Goal: Task Accomplishment & Management: Manage account settings

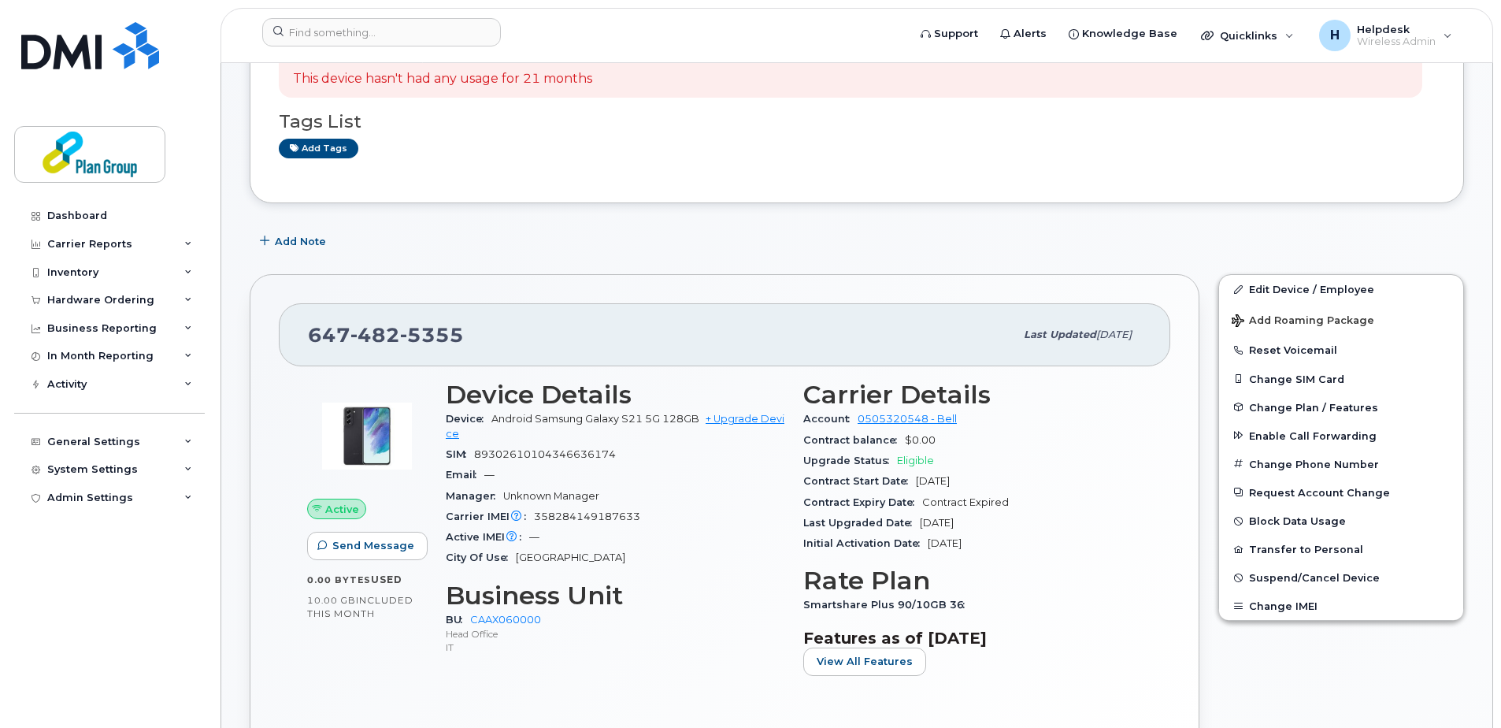
scroll to position [158, 0]
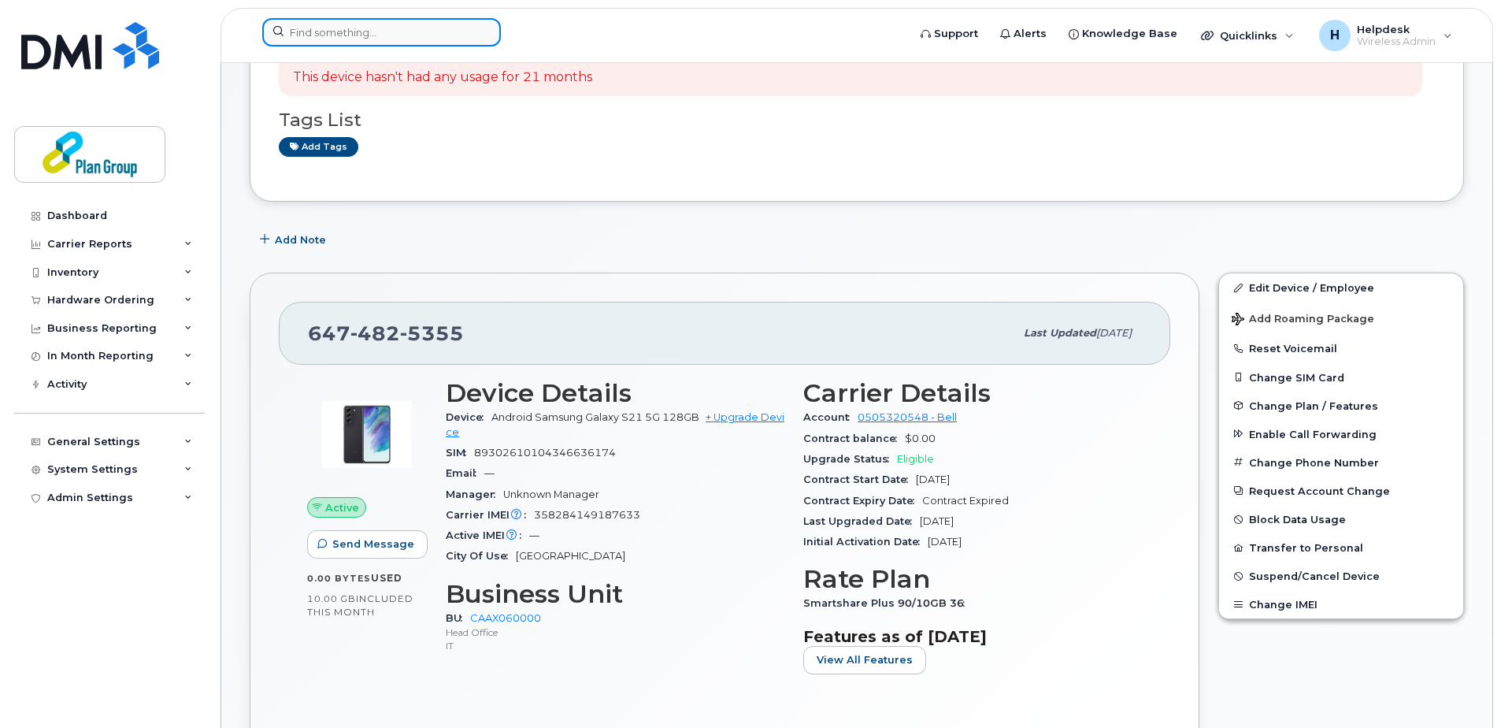
click at [326, 40] on input at bounding box center [381, 32] width 239 height 28
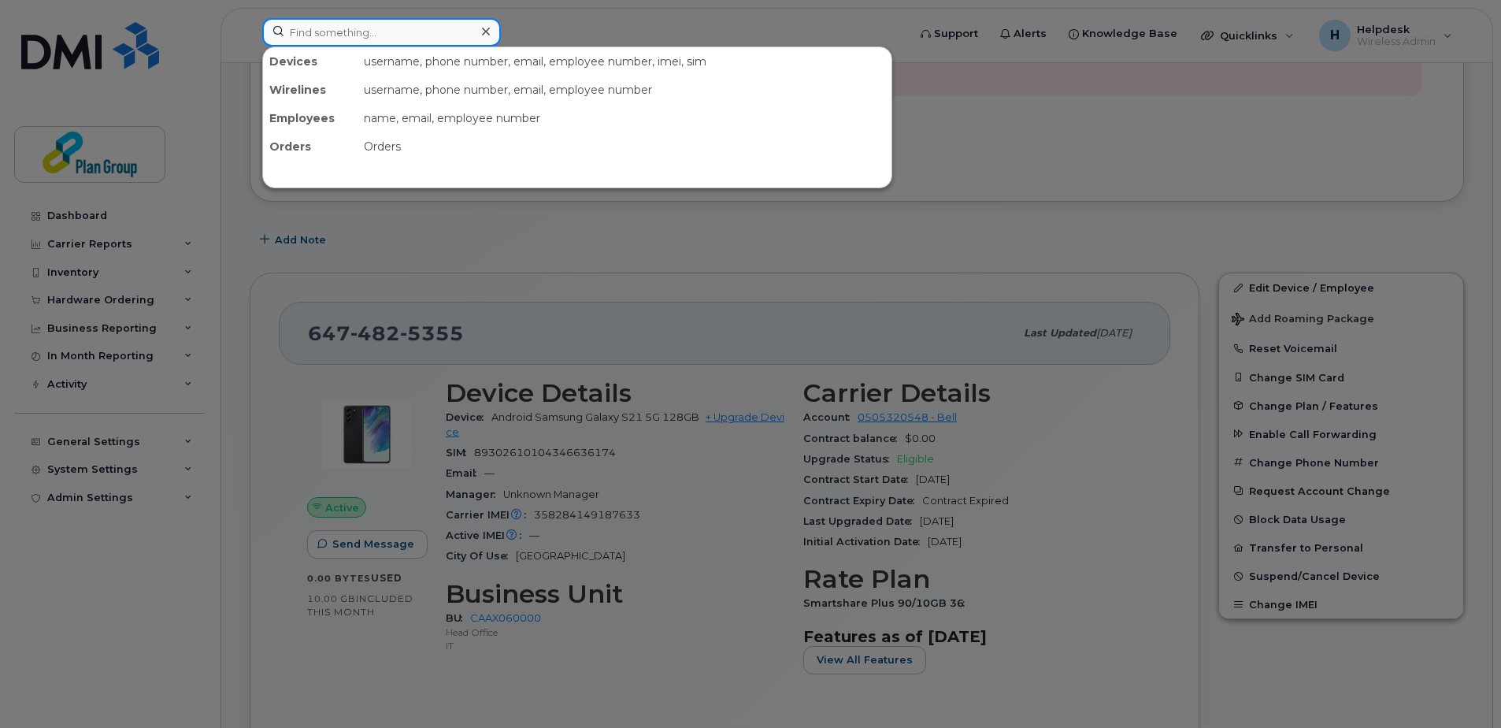
paste input "4374513738"
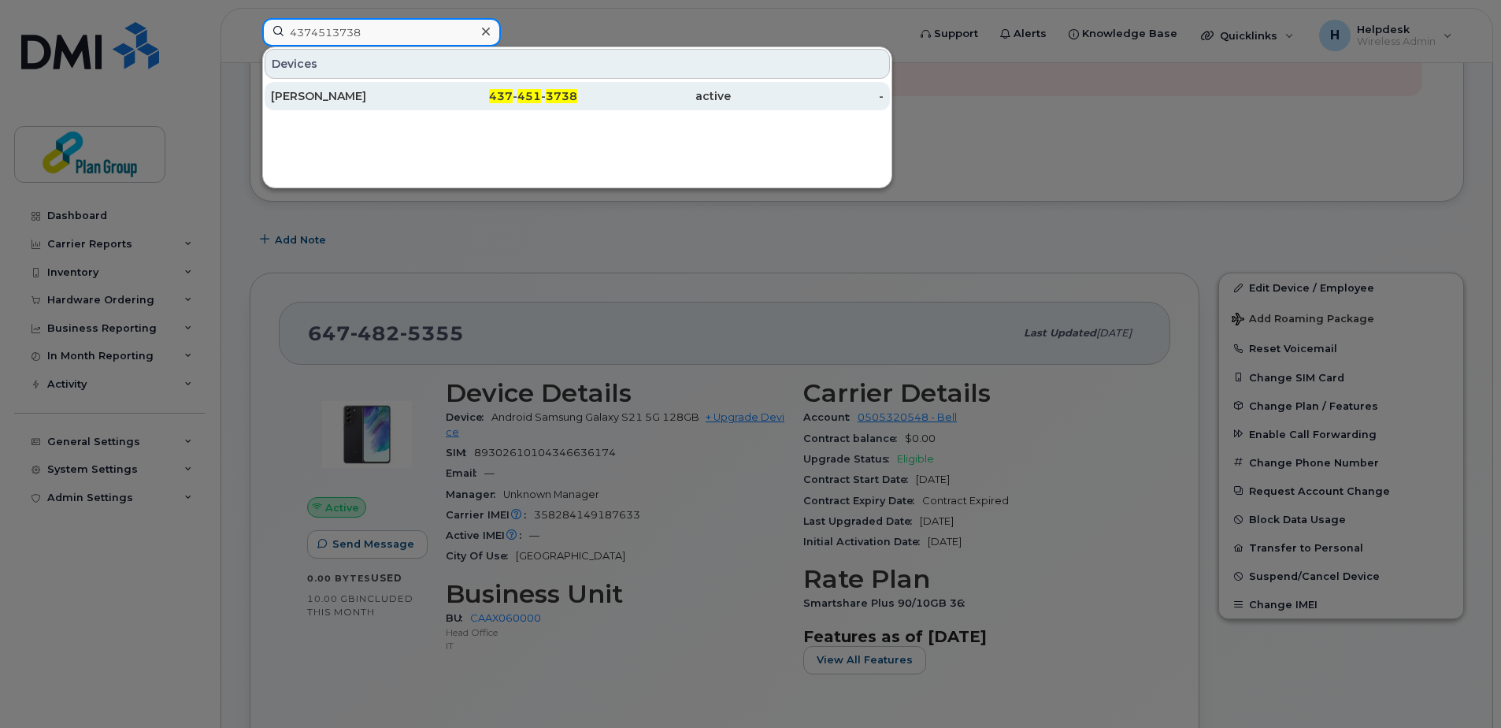
type input "4374513738"
click at [355, 104] on div "Dylan Vaughan" at bounding box center [348, 96] width 154 height 28
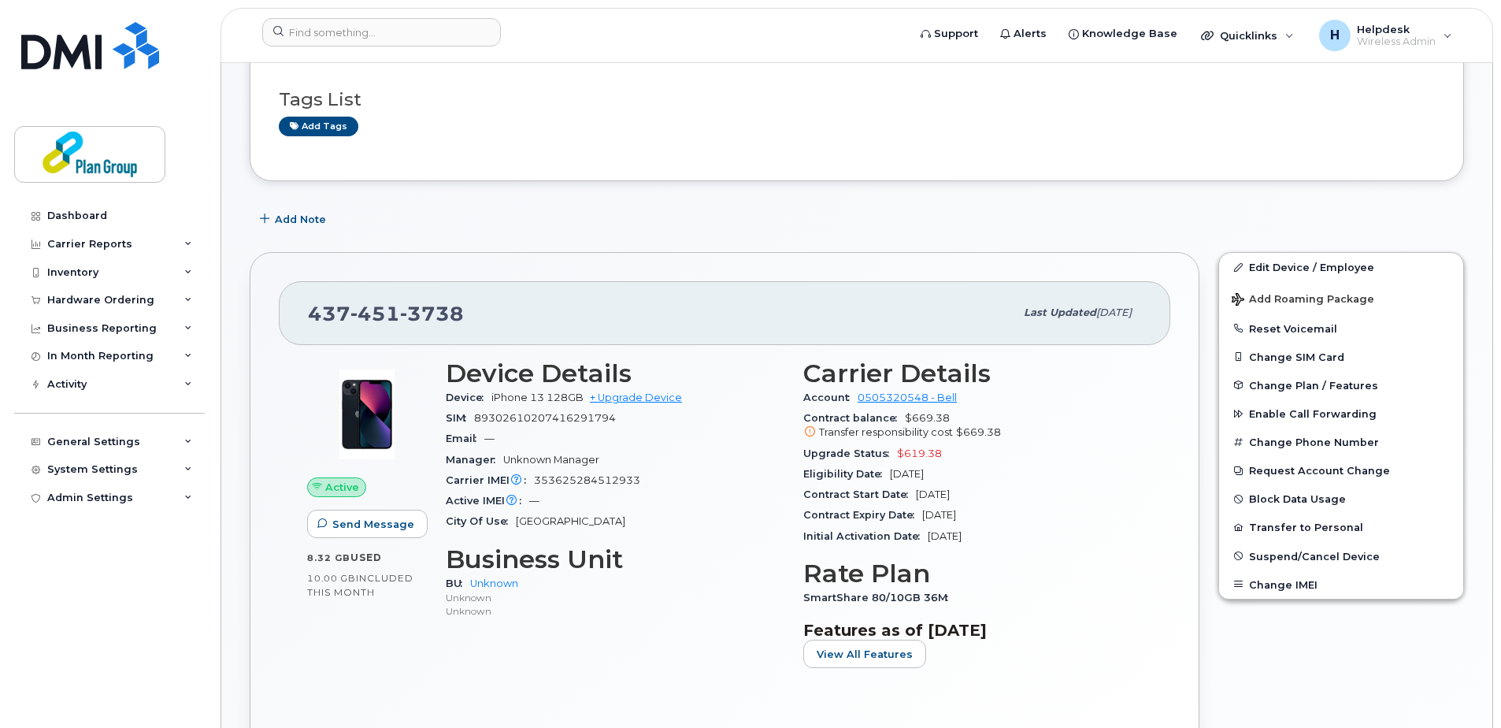
scroll to position [315, 0]
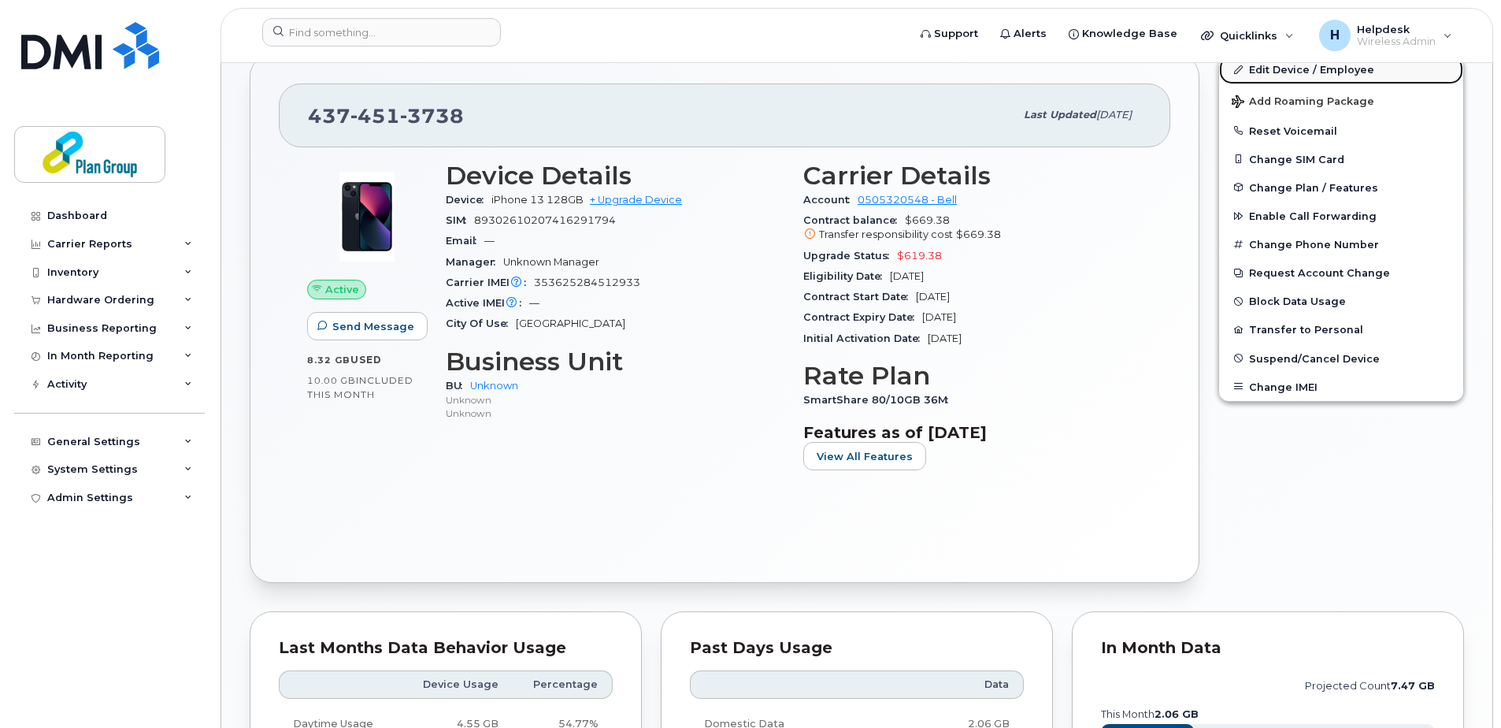
drag, startPoint x: 1323, startPoint y: 73, endPoint x: 1378, endPoint y: 81, distance: 54.9
click at [1323, 73] on link "Edit Device / Employee" at bounding box center [1341, 69] width 244 height 28
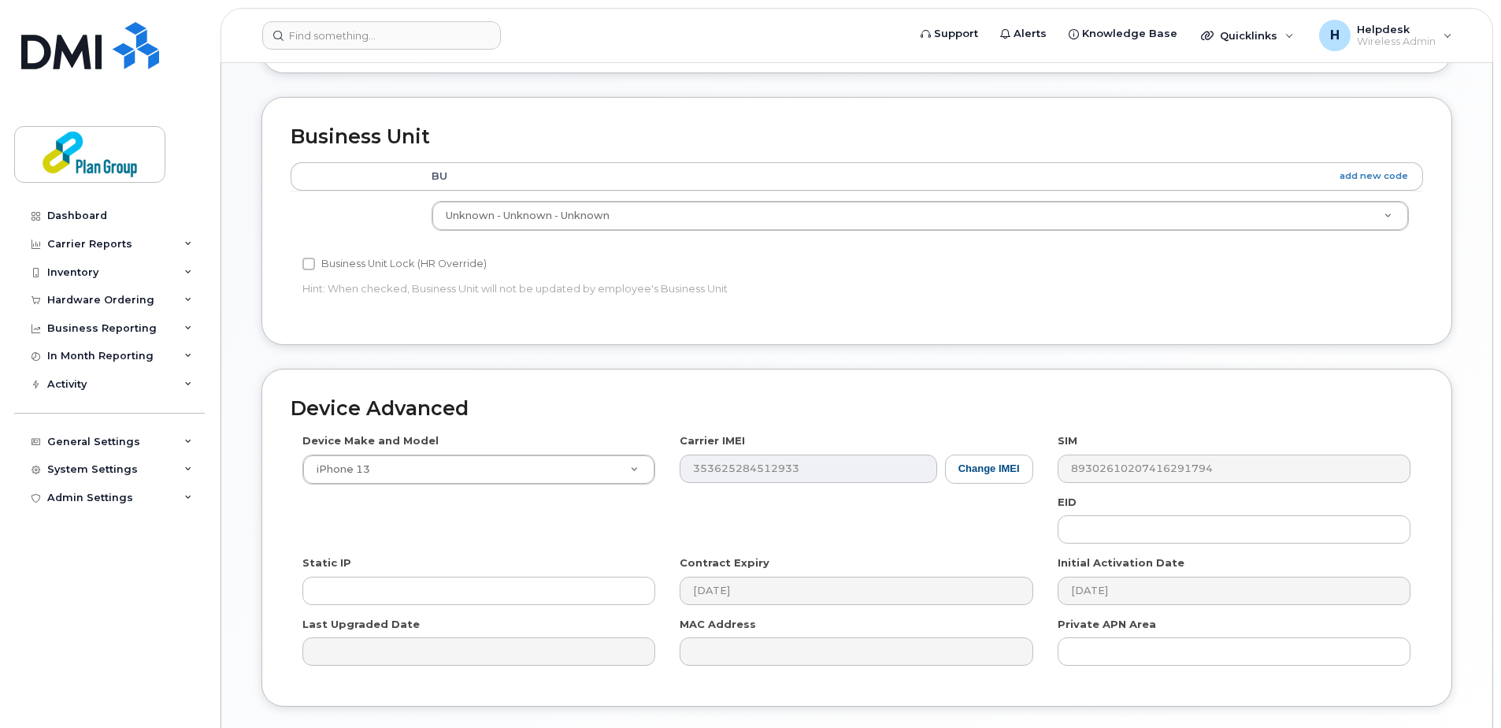
scroll to position [657, 0]
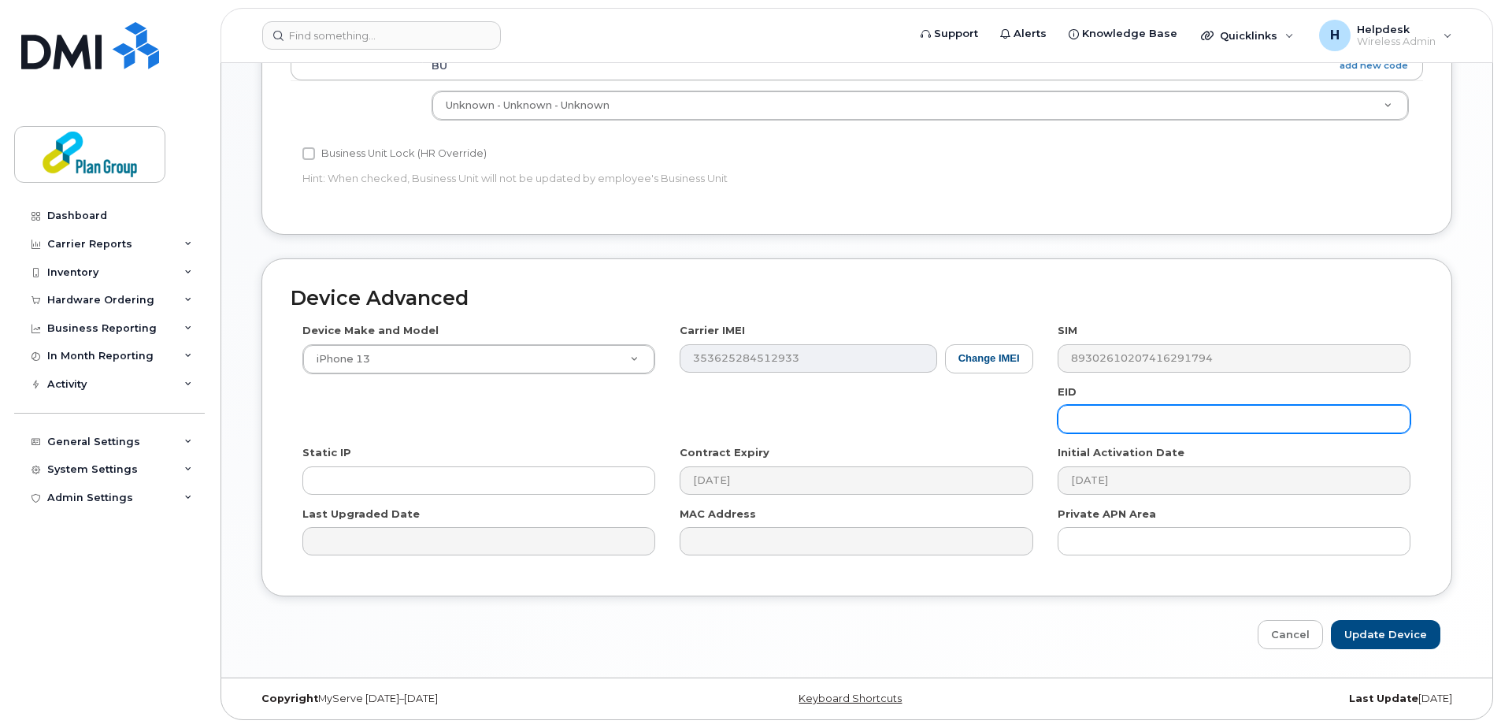
click at [1132, 413] on input "text" at bounding box center [1234, 419] width 353 height 28
paste input "hm8253"
type input "hm8253"
click at [1403, 639] on input "Update Device" at bounding box center [1385, 634] width 109 height 29
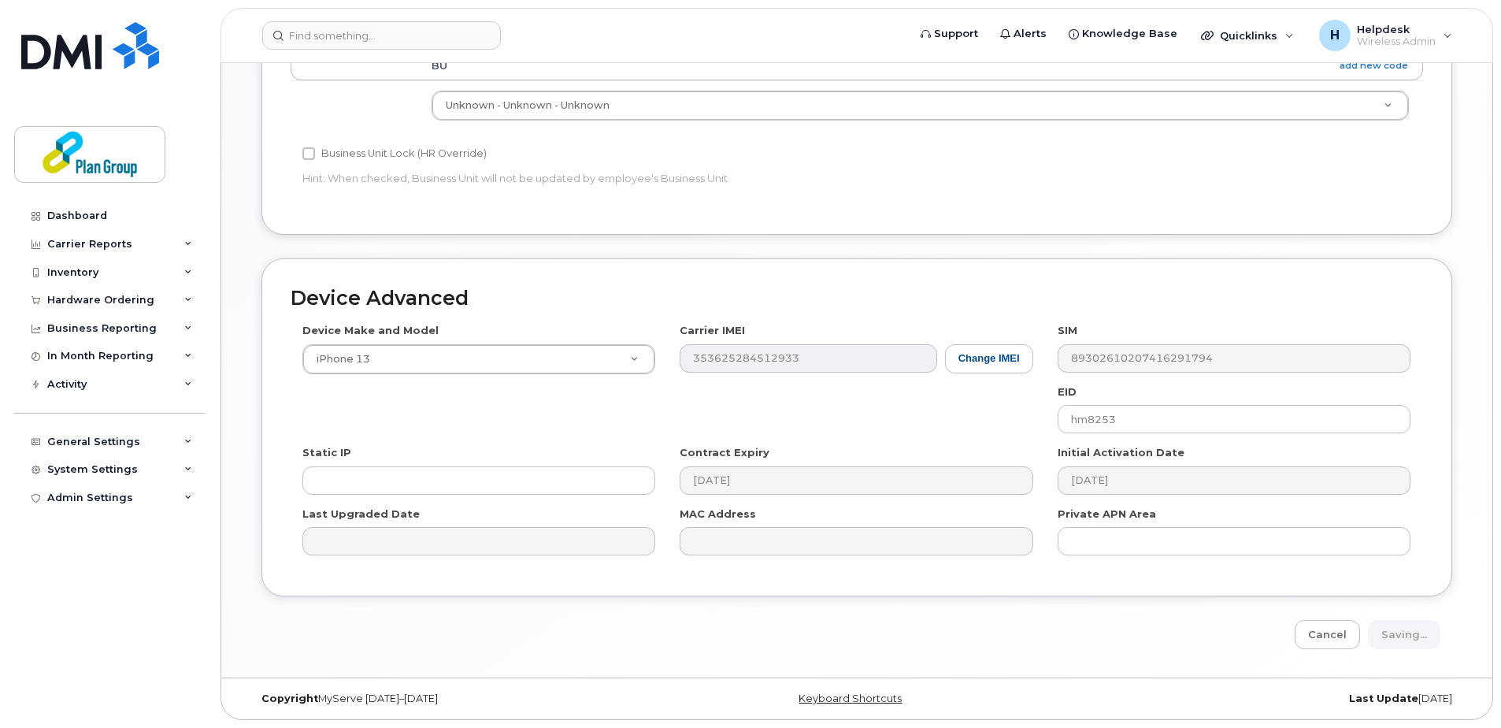
type input "Saving..."
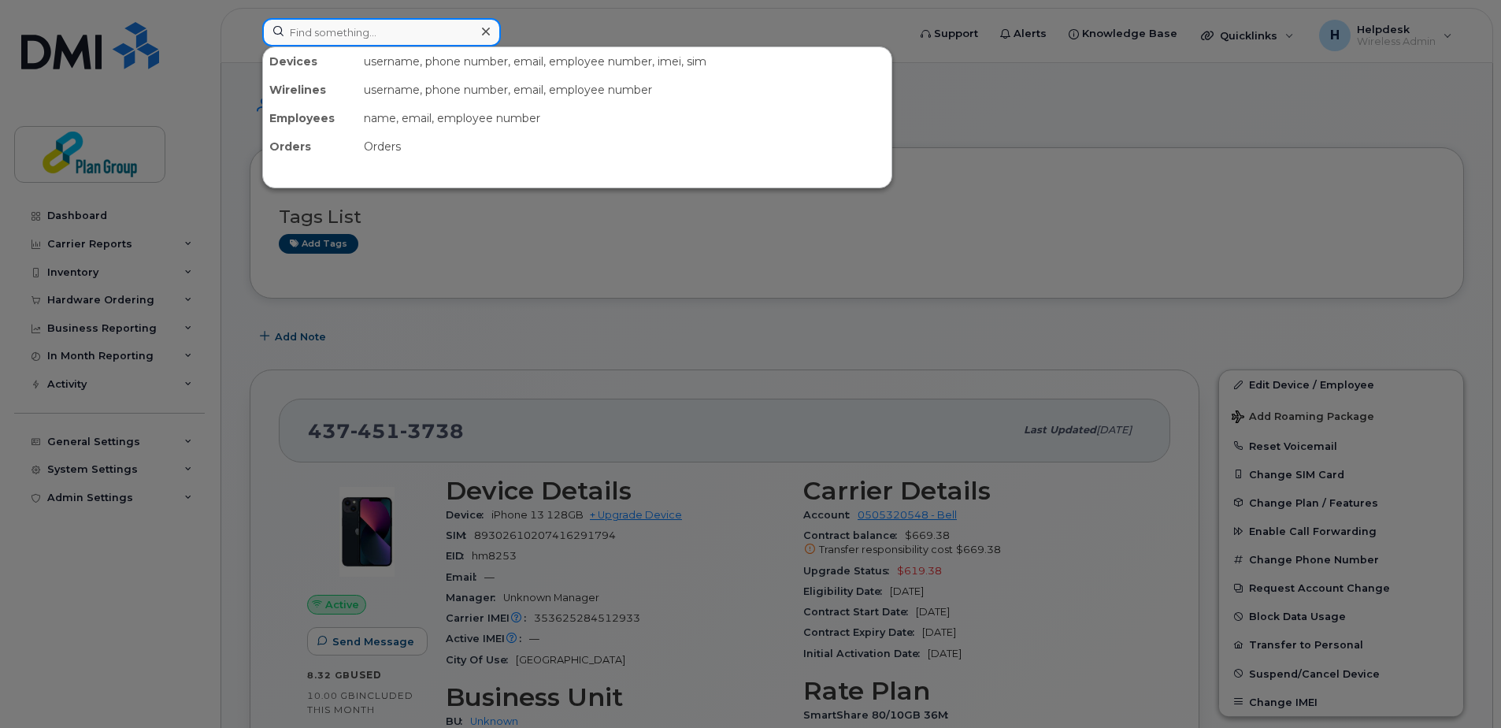
click at [391, 30] on input at bounding box center [381, 32] width 239 height 28
paste input "2366600294"
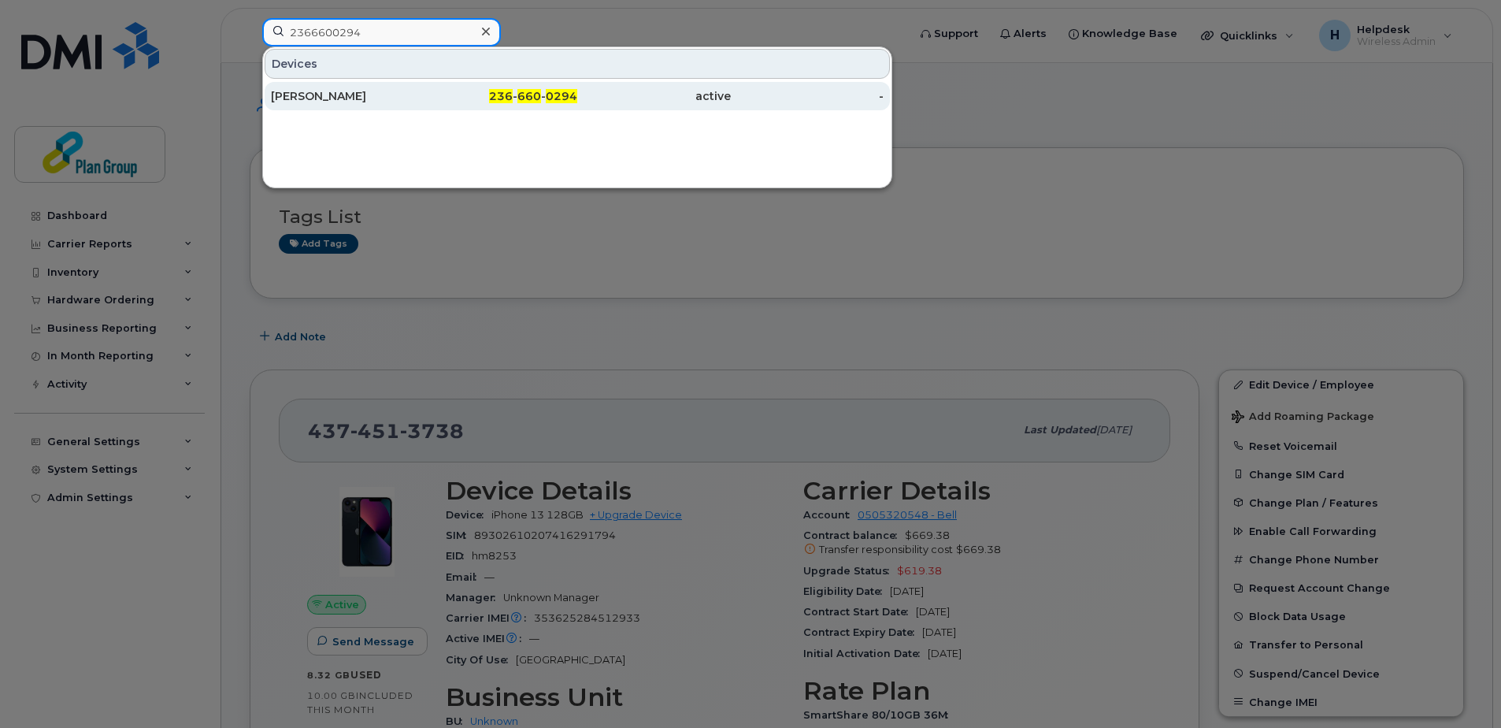
type input "2366600294"
click at [372, 105] on div "Francis Mooney" at bounding box center [348, 96] width 154 height 28
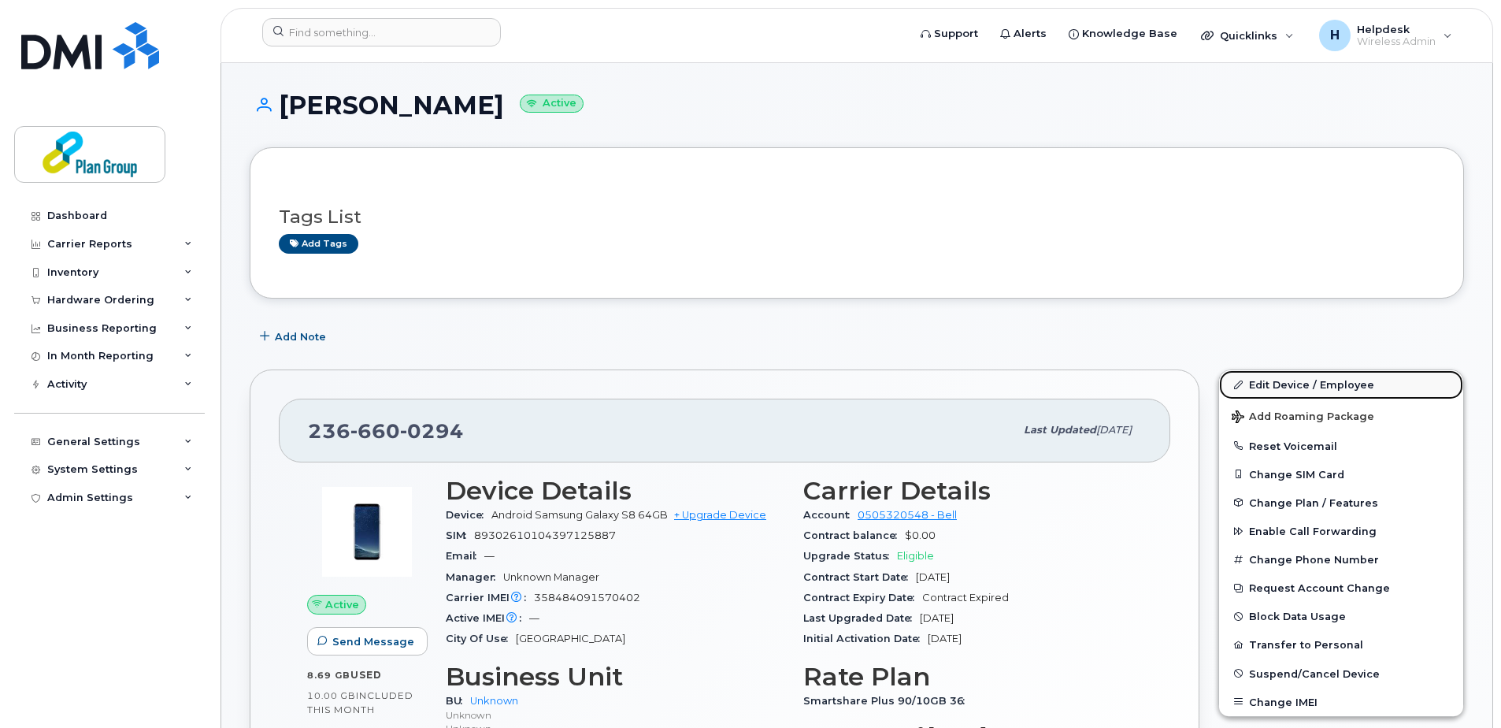
click at [1306, 385] on link "Edit Device / Employee" at bounding box center [1341, 384] width 244 height 28
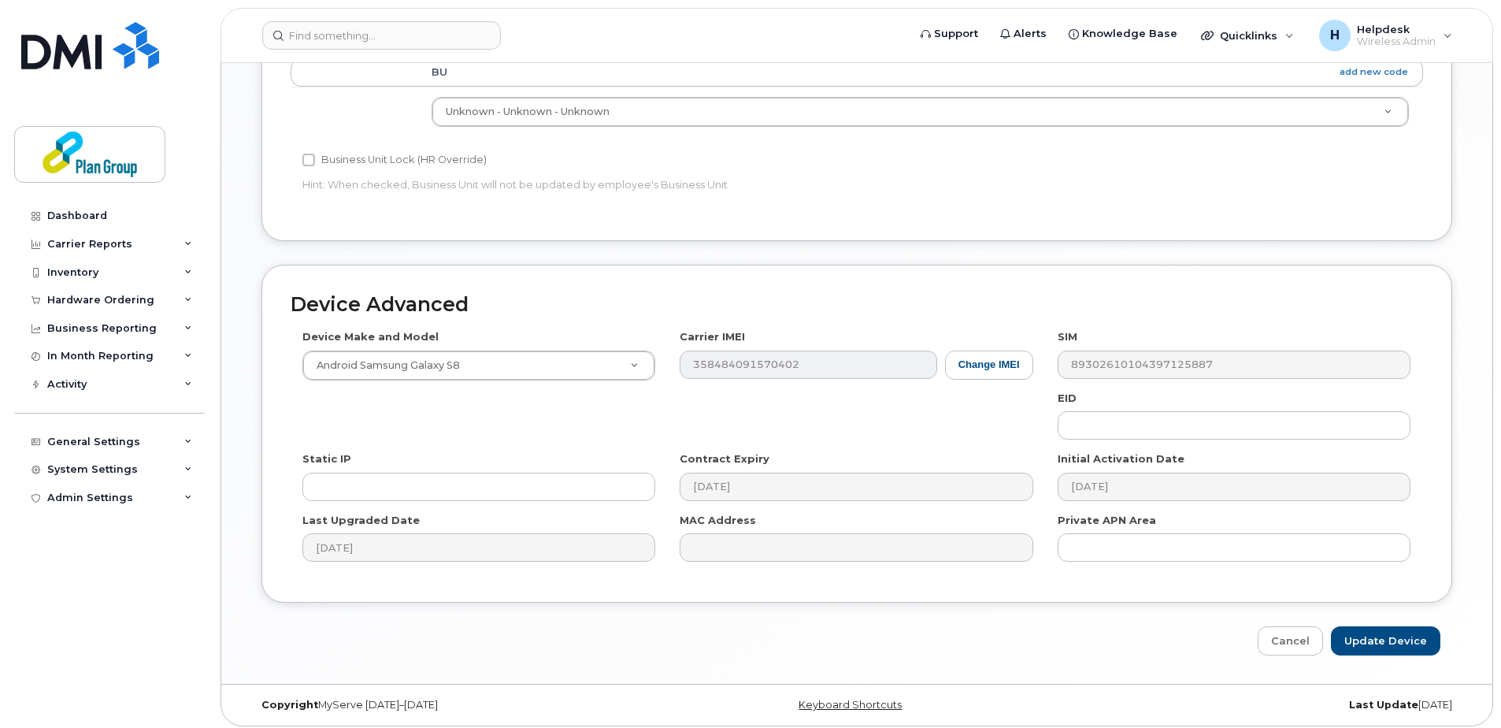
scroll to position [657, 0]
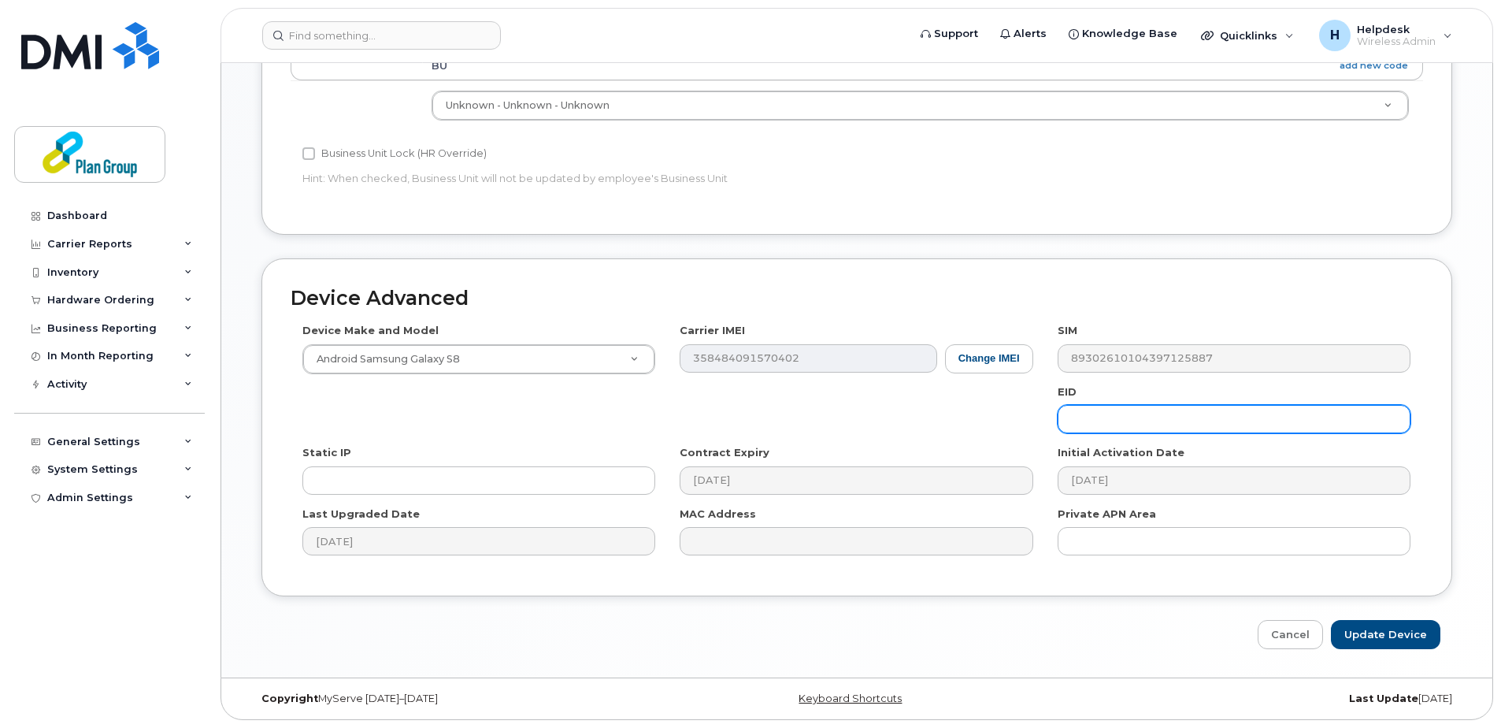
click at [1116, 421] on input "text" at bounding box center [1234, 419] width 353 height 28
paste input "ll8160"
type input "ll8160"
click at [1378, 633] on input "Update Device" at bounding box center [1385, 634] width 109 height 29
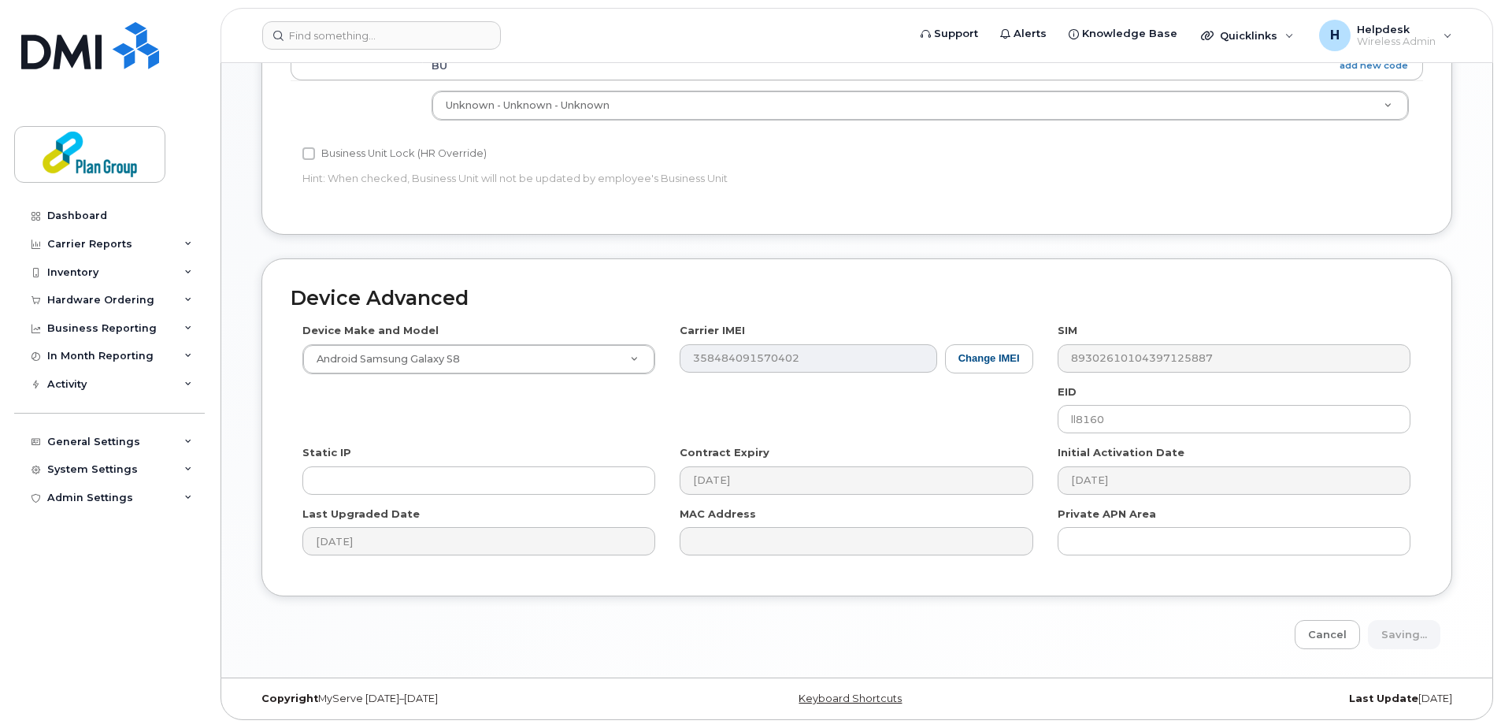
type input "Saving..."
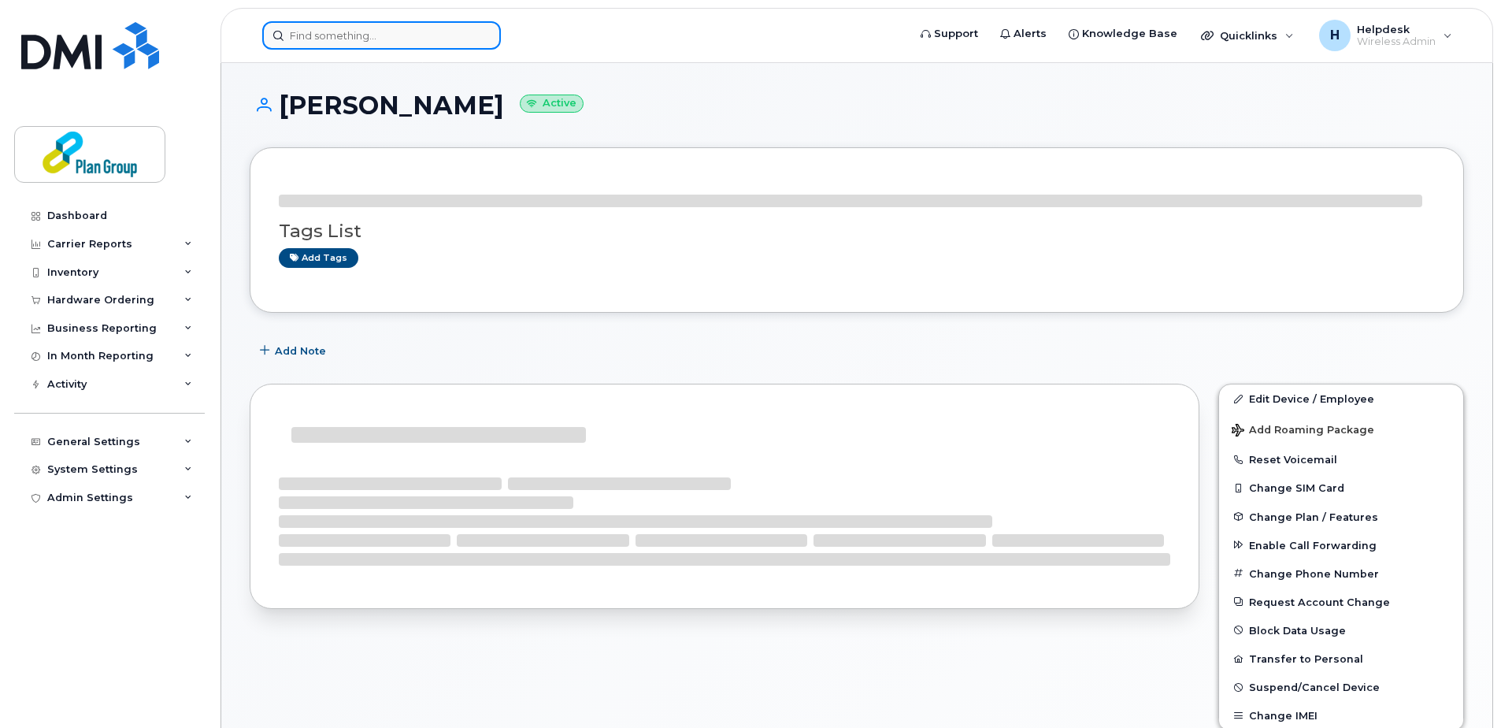
click at [425, 35] on input at bounding box center [381, 35] width 239 height 28
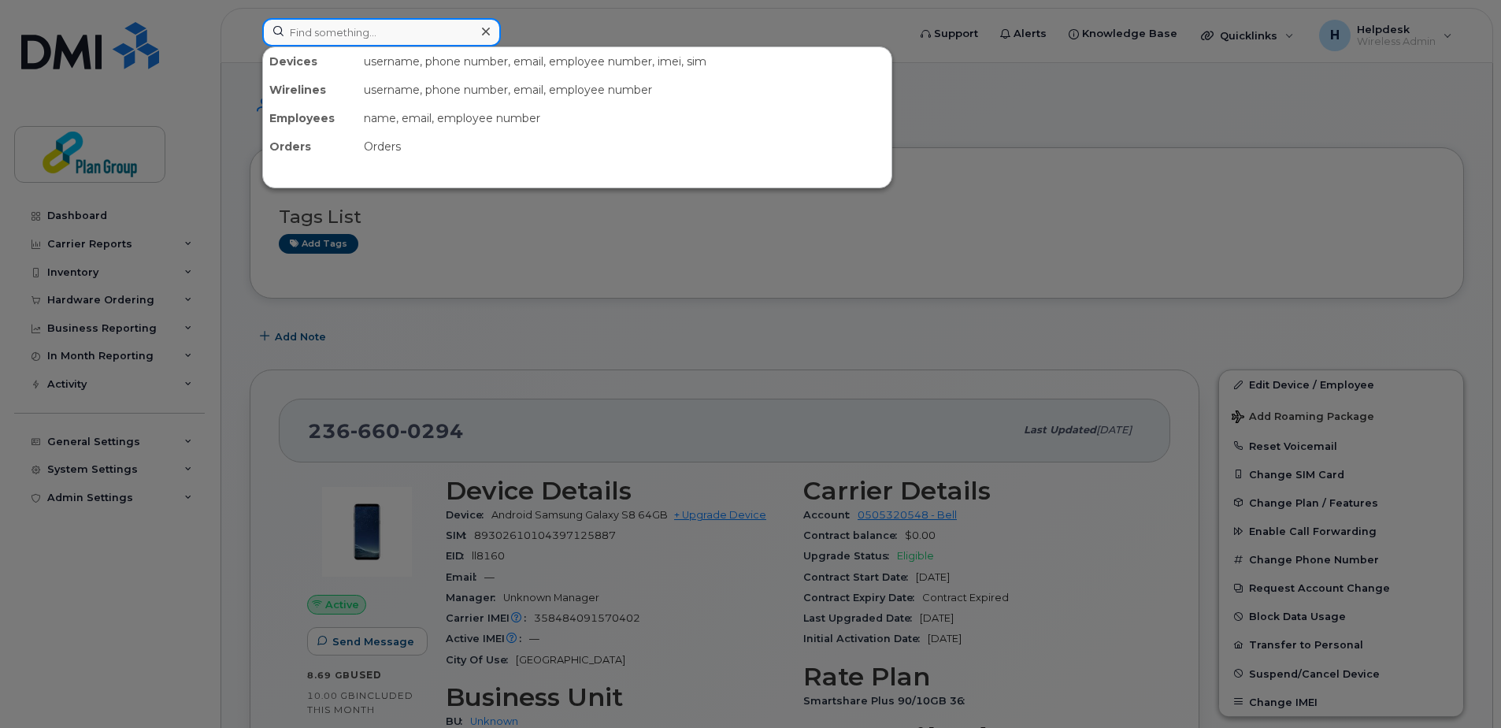
paste input "4165693753"
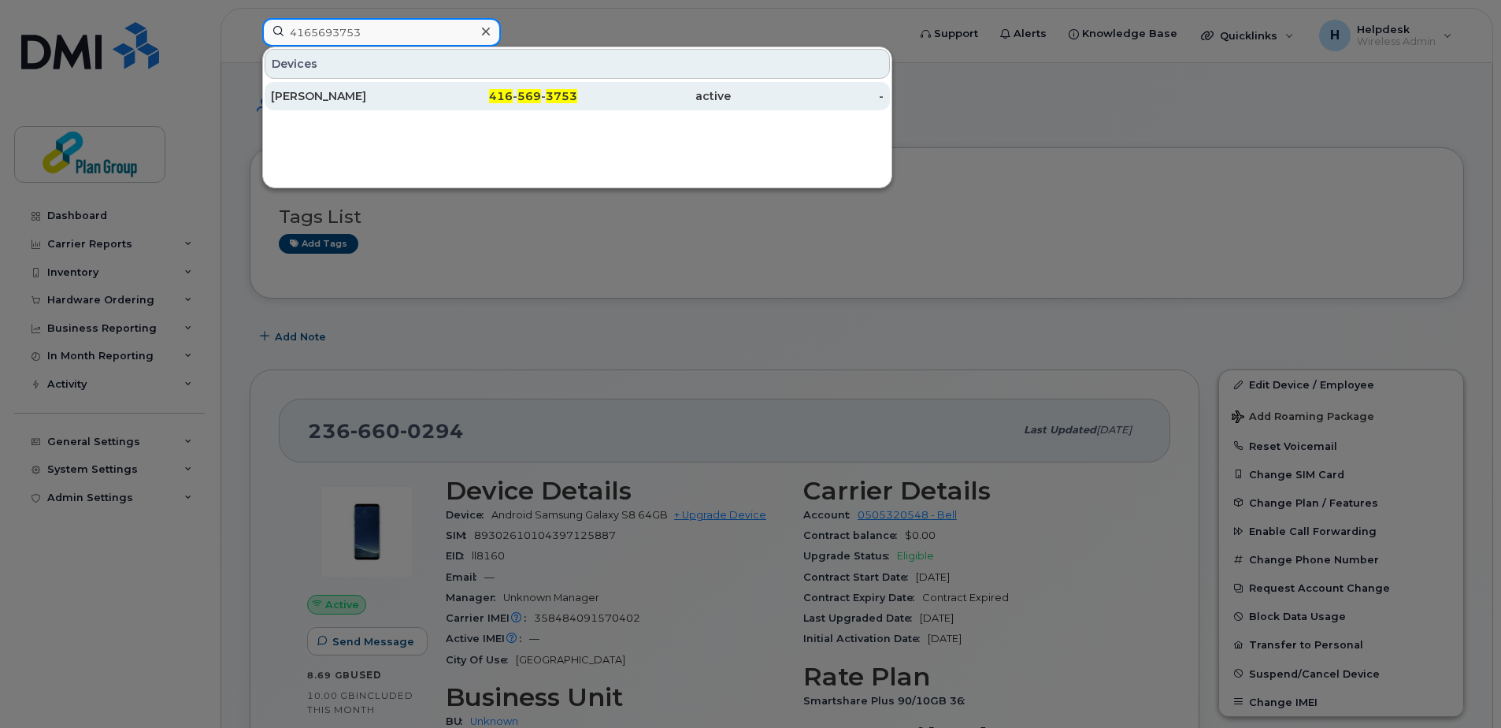
type input "4165693753"
click at [388, 89] on div "[PERSON_NAME]" at bounding box center [348, 96] width 154 height 16
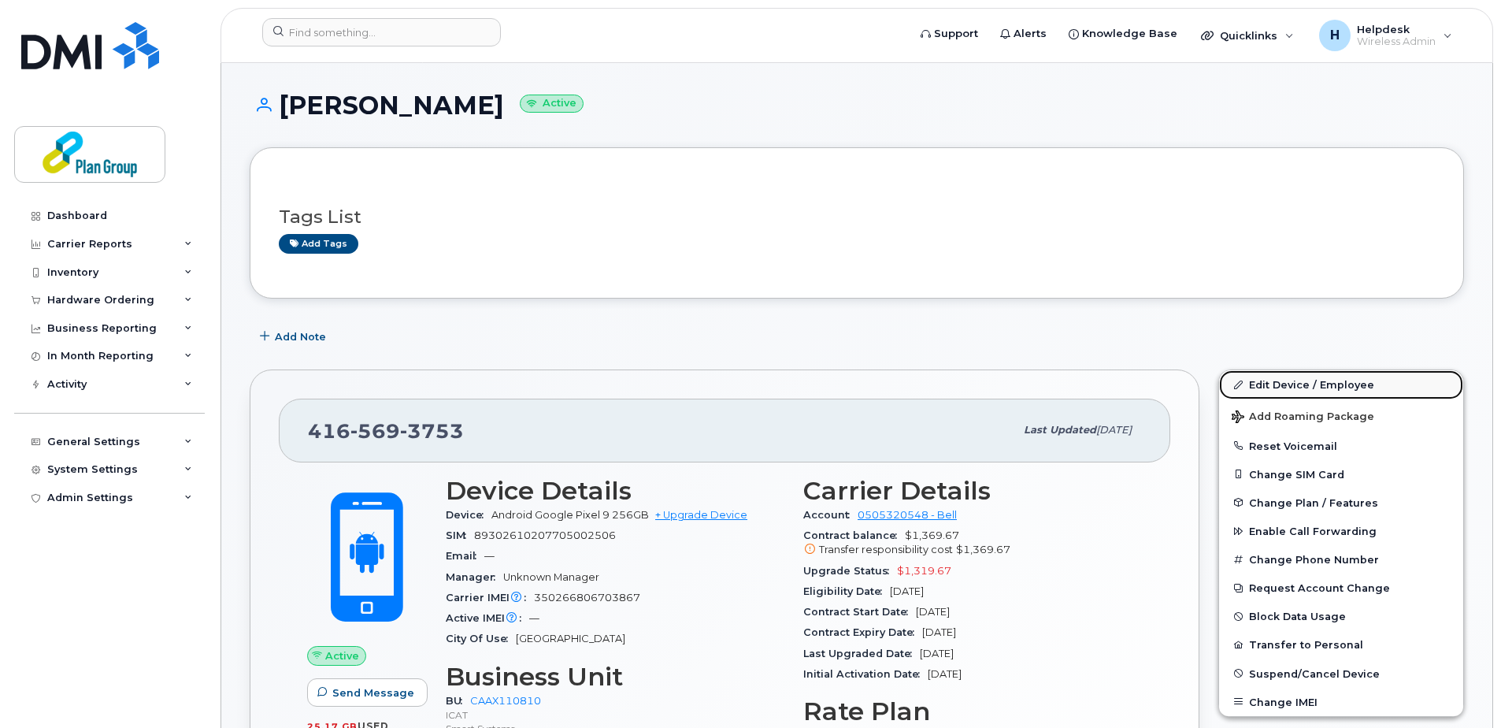
click at [1259, 383] on link "Edit Device / Employee" at bounding box center [1341, 384] width 244 height 28
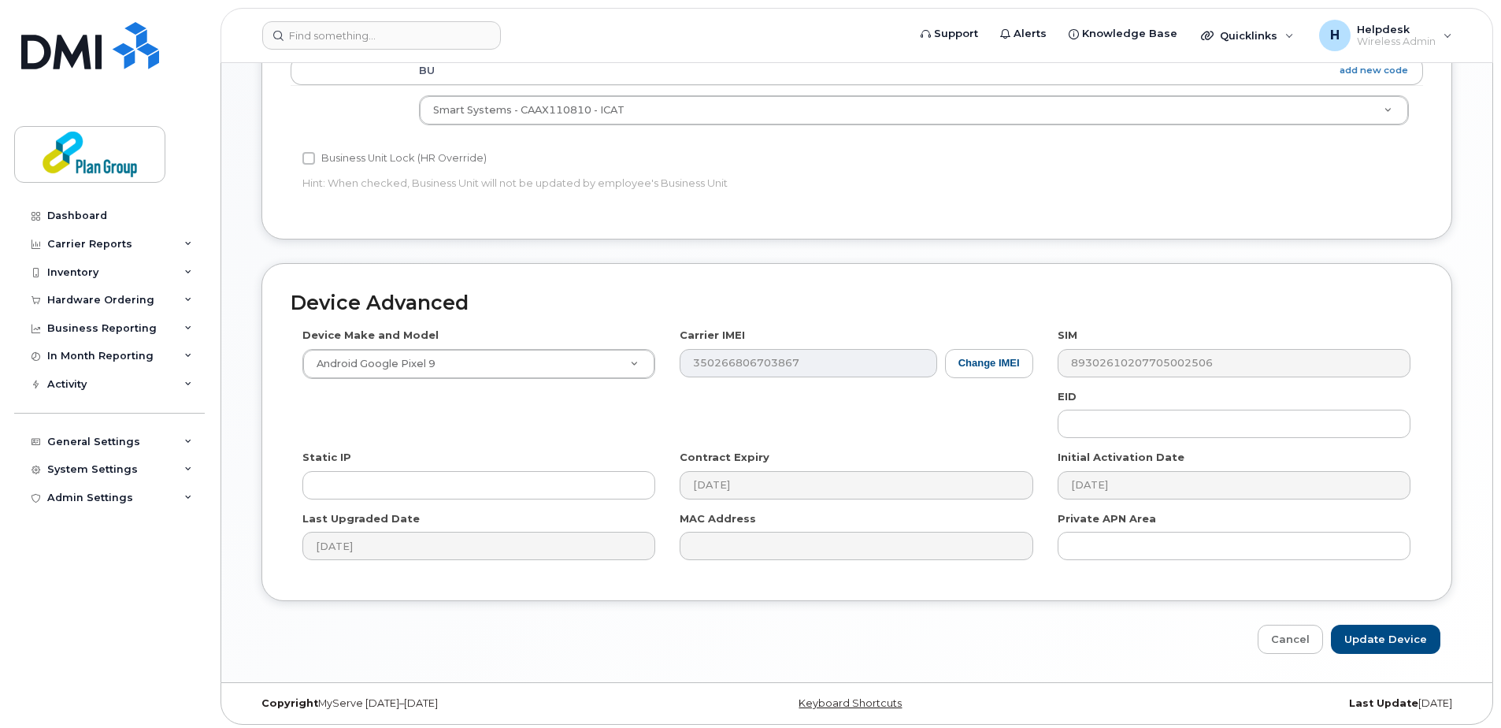
scroll to position [657, 0]
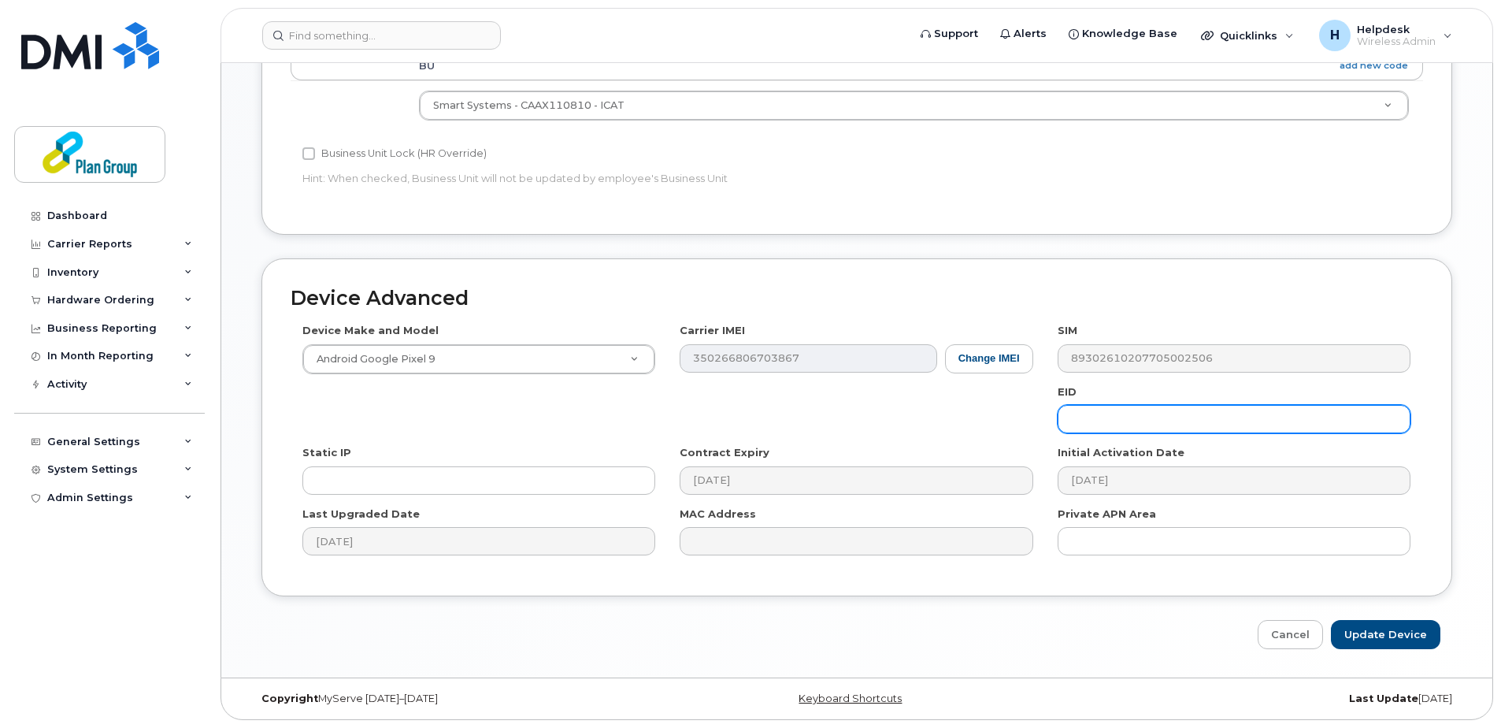
click at [1106, 425] on input "text" at bounding box center [1234, 419] width 353 height 28
paste input "kh8108"
type input "kh8108"
click at [1385, 625] on input "Update Device" at bounding box center [1385, 634] width 109 height 29
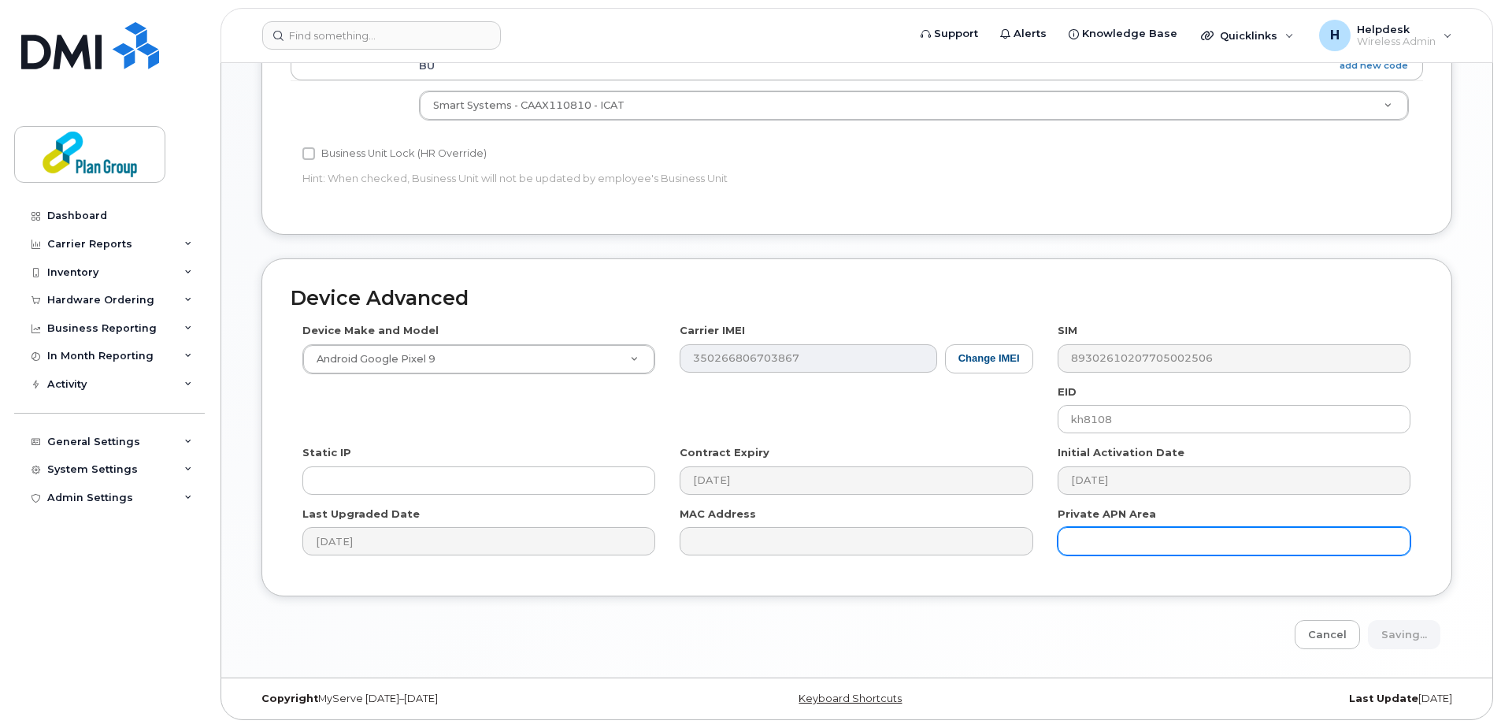
type input "Saving..."
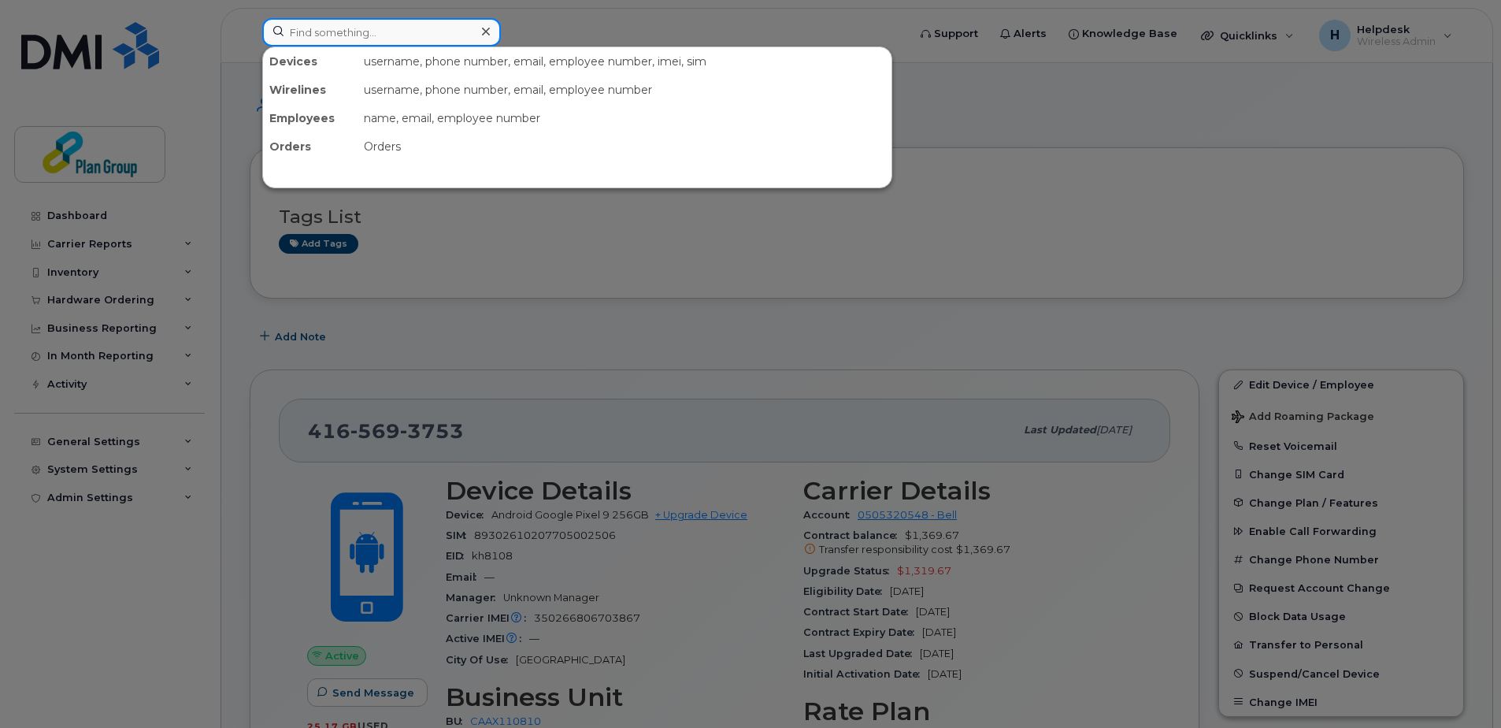
click at [455, 39] on input at bounding box center [381, 32] width 239 height 28
paste input "2268202821"
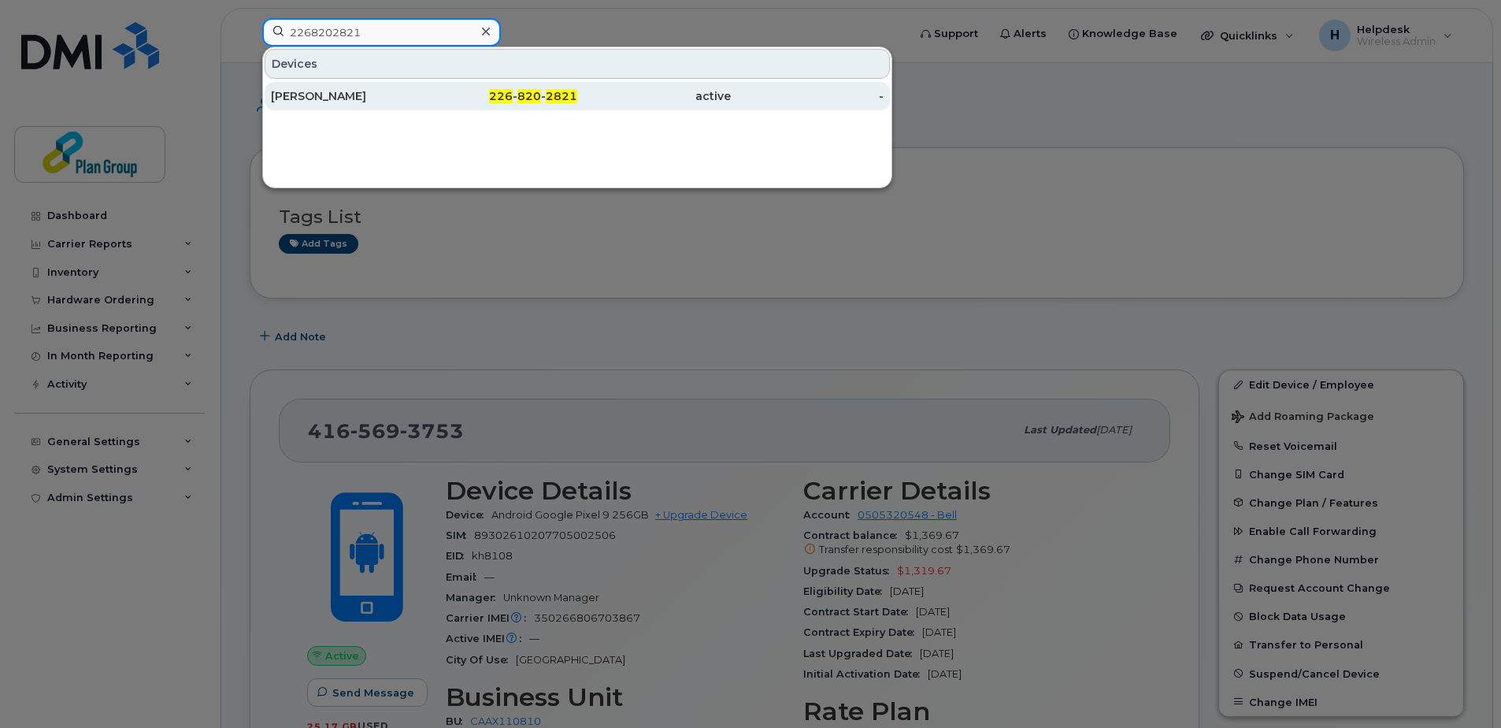
type input "2268202821"
click at [466, 92] on div "226 - 820 - 2821" at bounding box center [502, 96] width 154 height 16
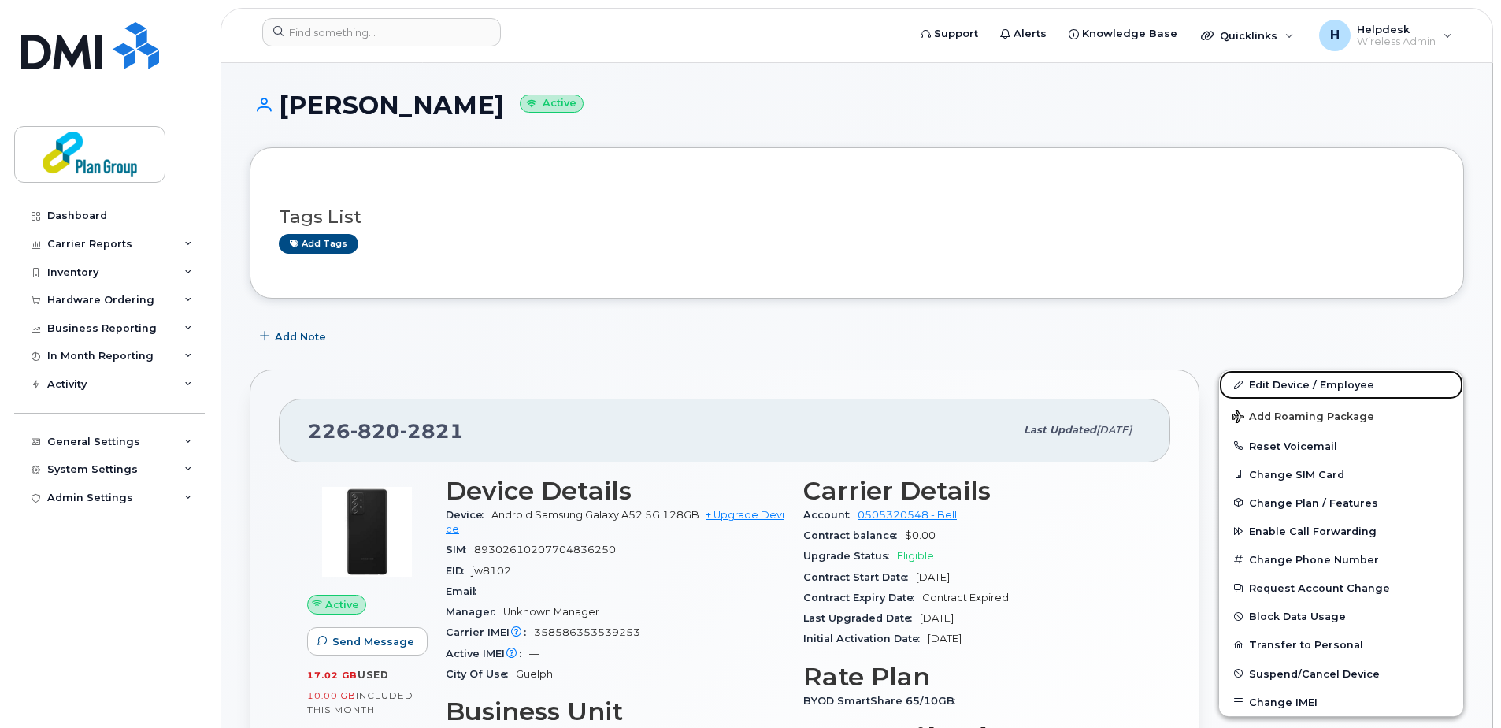
drag, startPoint x: 1303, startPoint y: 389, endPoint x: 1093, endPoint y: 435, distance: 215.2
click at [1303, 389] on link "Edit Device / Employee" at bounding box center [1341, 384] width 244 height 28
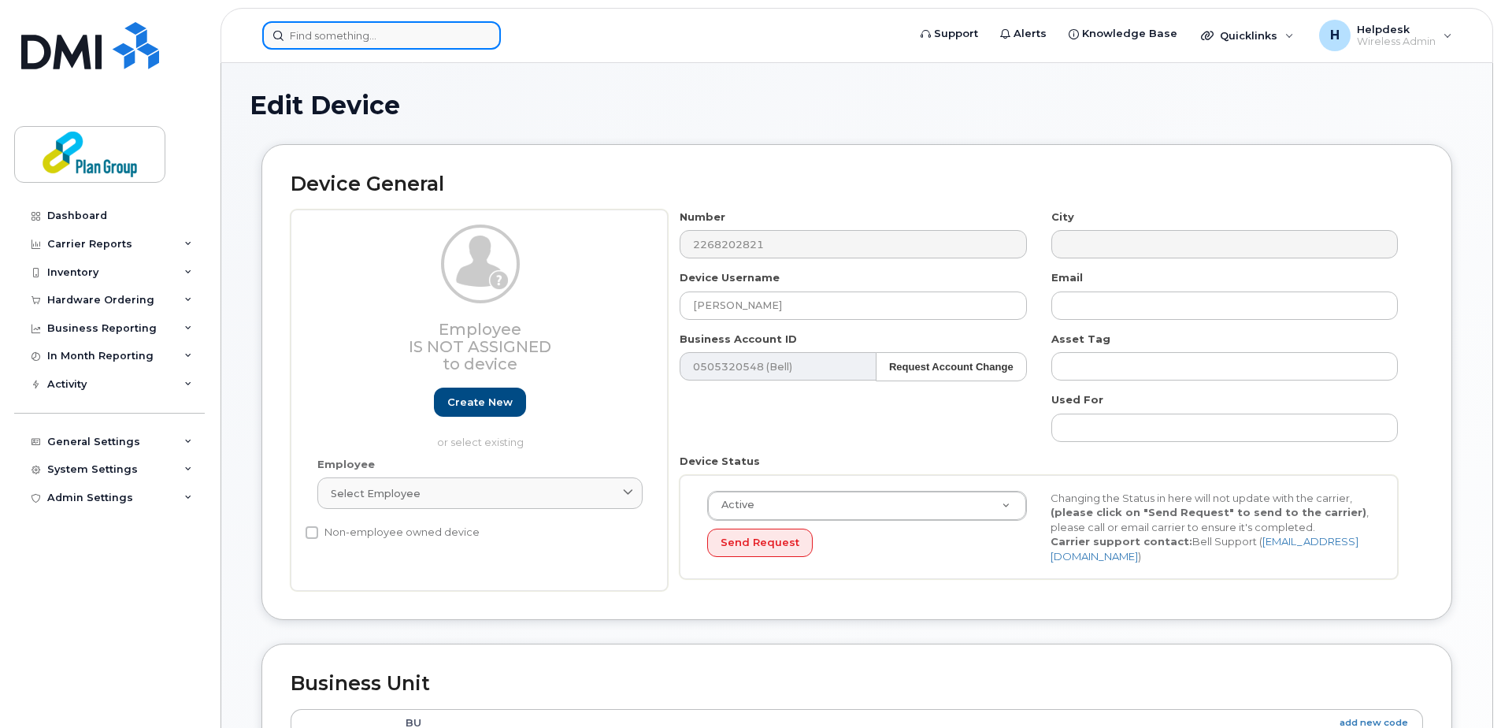
click at [418, 26] on input at bounding box center [381, 35] width 239 height 28
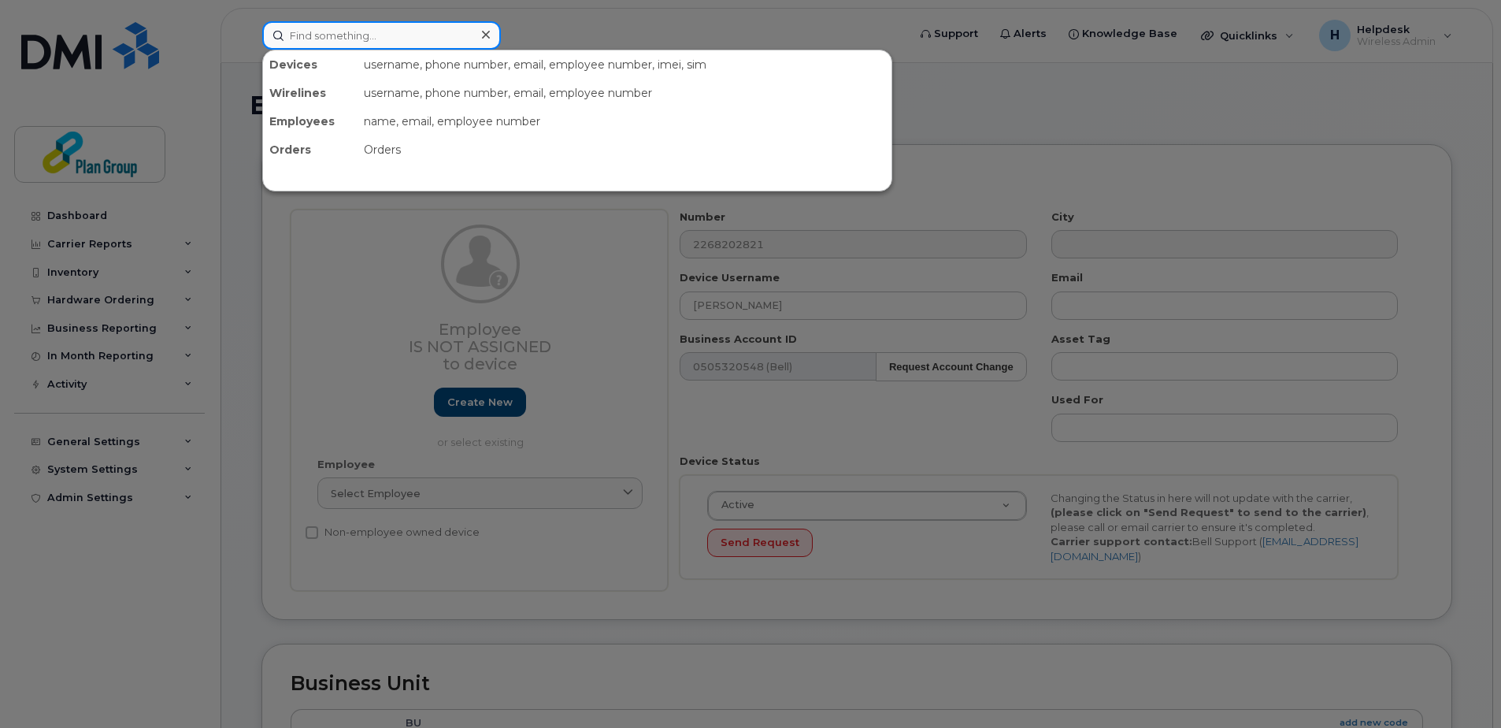
paste input "4165182321"
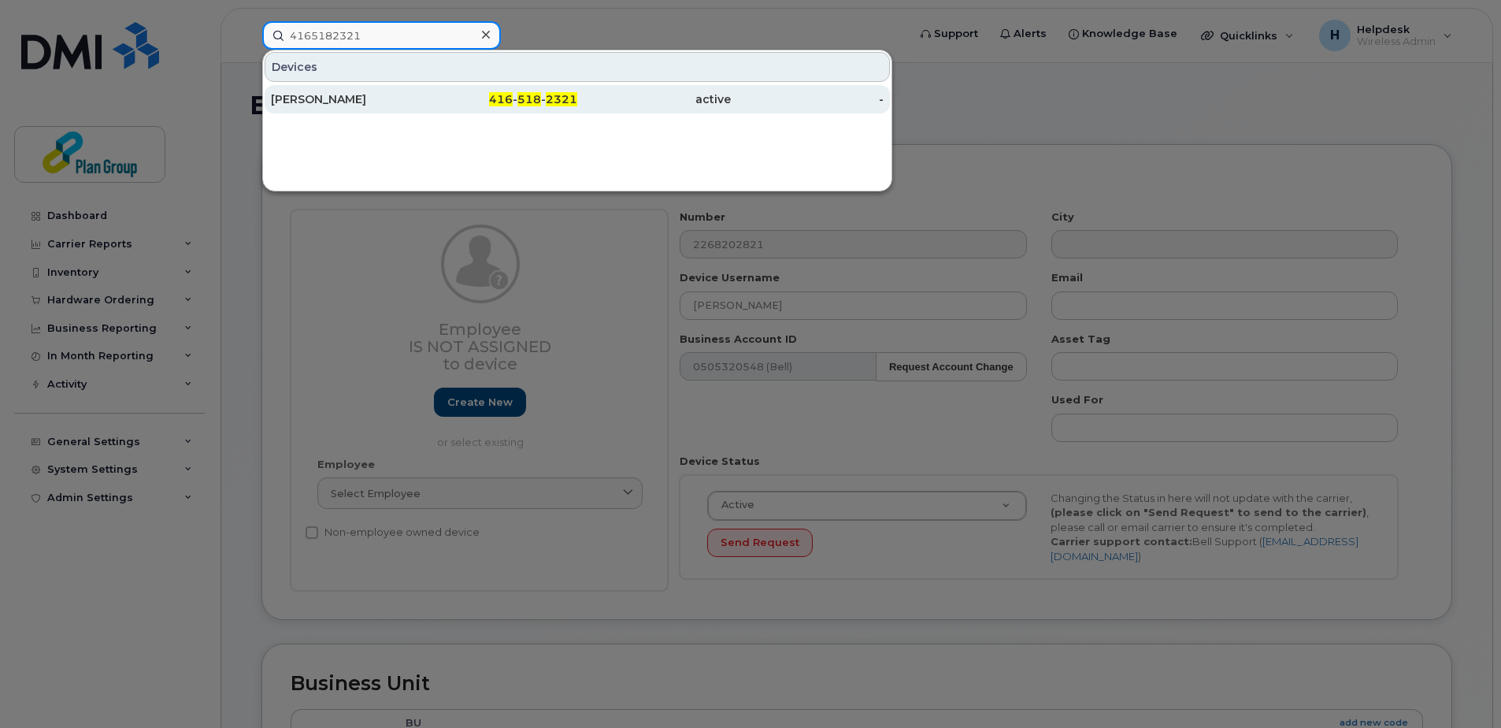
type input "4165182321"
click at [396, 87] on div "[PERSON_NAME]" at bounding box center [348, 99] width 154 height 28
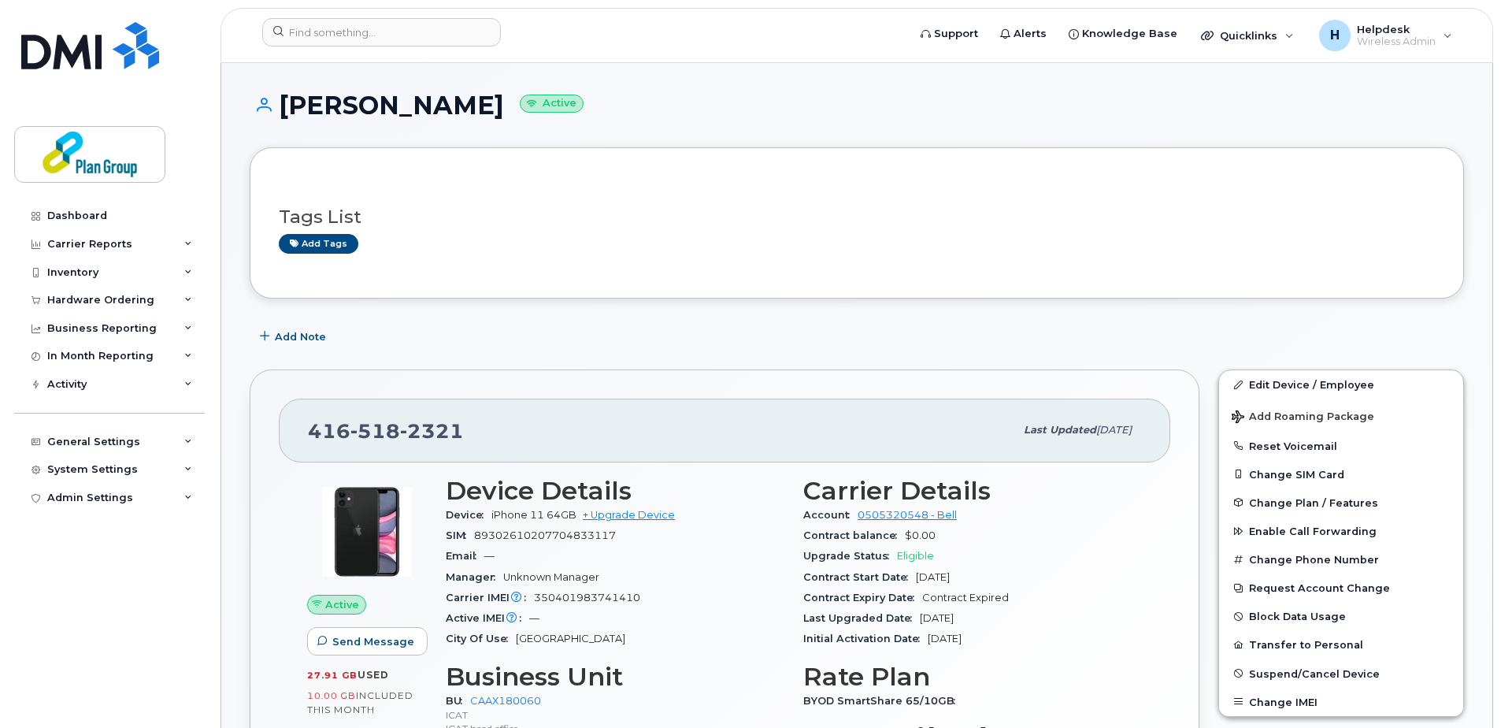
click at [410, 108] on h1 "[PERSON_NAME] Active" at bounding box center [857, 105] width 1215 height 28
click at [410, 108] on h1 "John Lombardi Active" at bounding box center [857, 105] width 1215 height 28
copy h1 "Lombardi"
click at [1363, 386] on link "Edit Device / Employee" at bounding box center [1341, 384] width 244 height 28
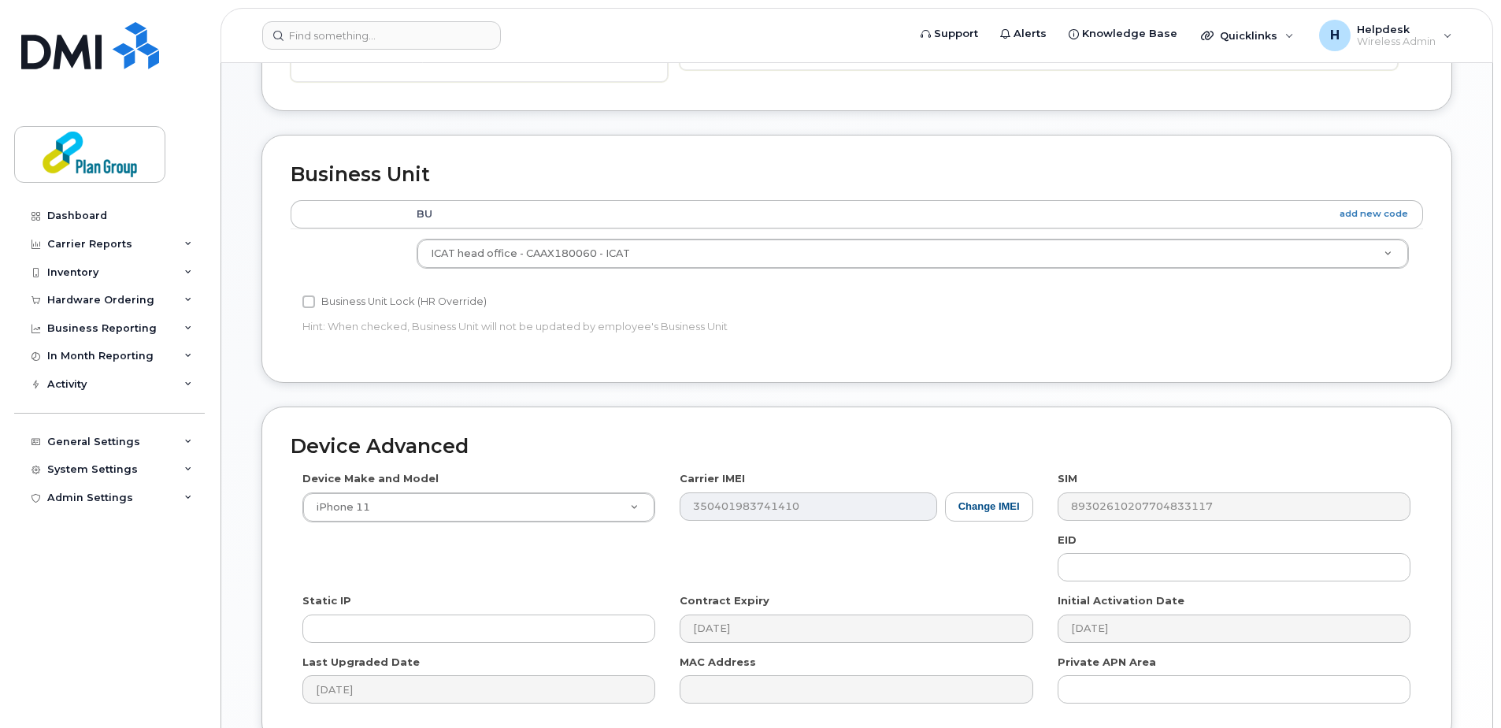
scroll to position [657, 0]
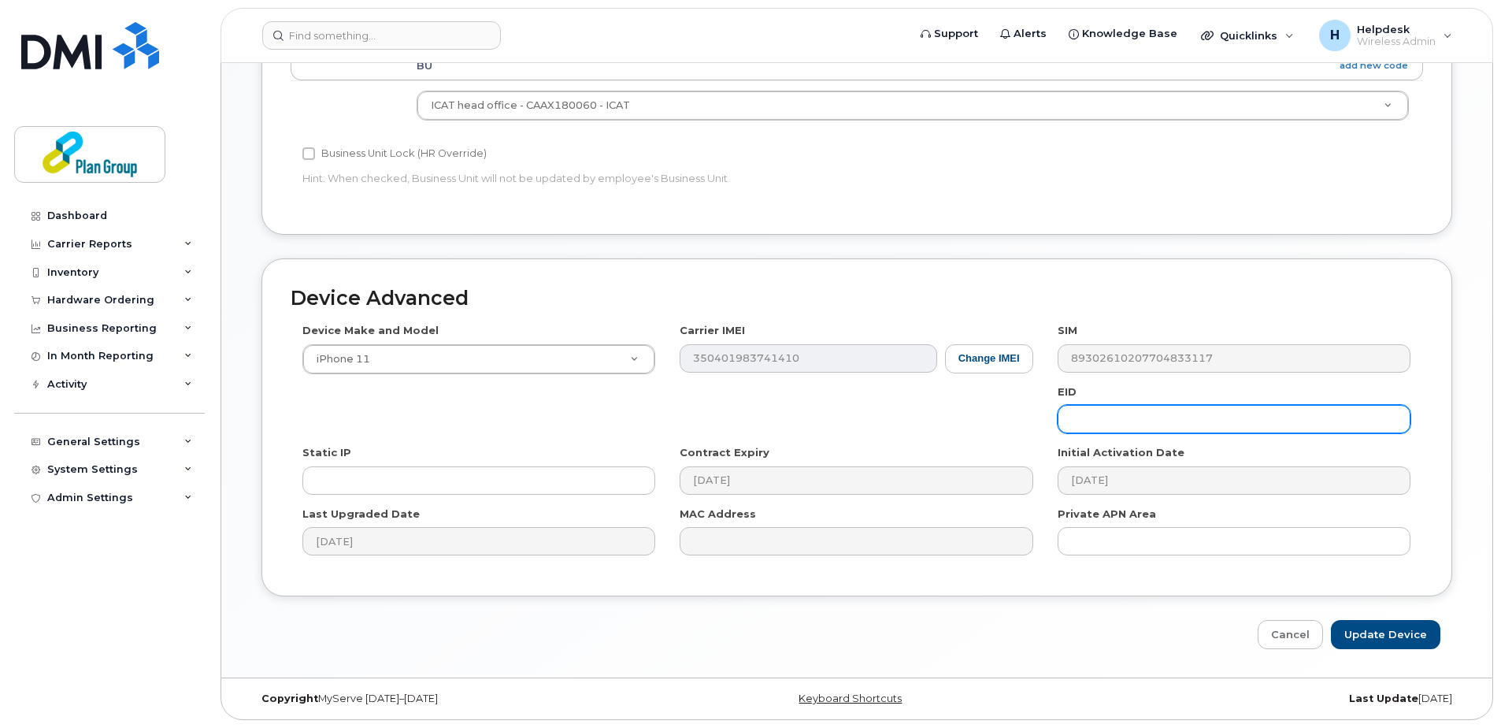
click at [1075, 426] on input "text" at bounding box center [1234, 419] width 353 height 28
paste input "XW8094@equans.com"
drag, startPoint x: 1199, startPoint y: 424, endPoint x: 1118, endPoint y: 413, distance: 81.9
click at [1118, 413] on input "XW8094@equans.com" at bounding box center [1234, 419] width 353 height 28
type input "XW8094"
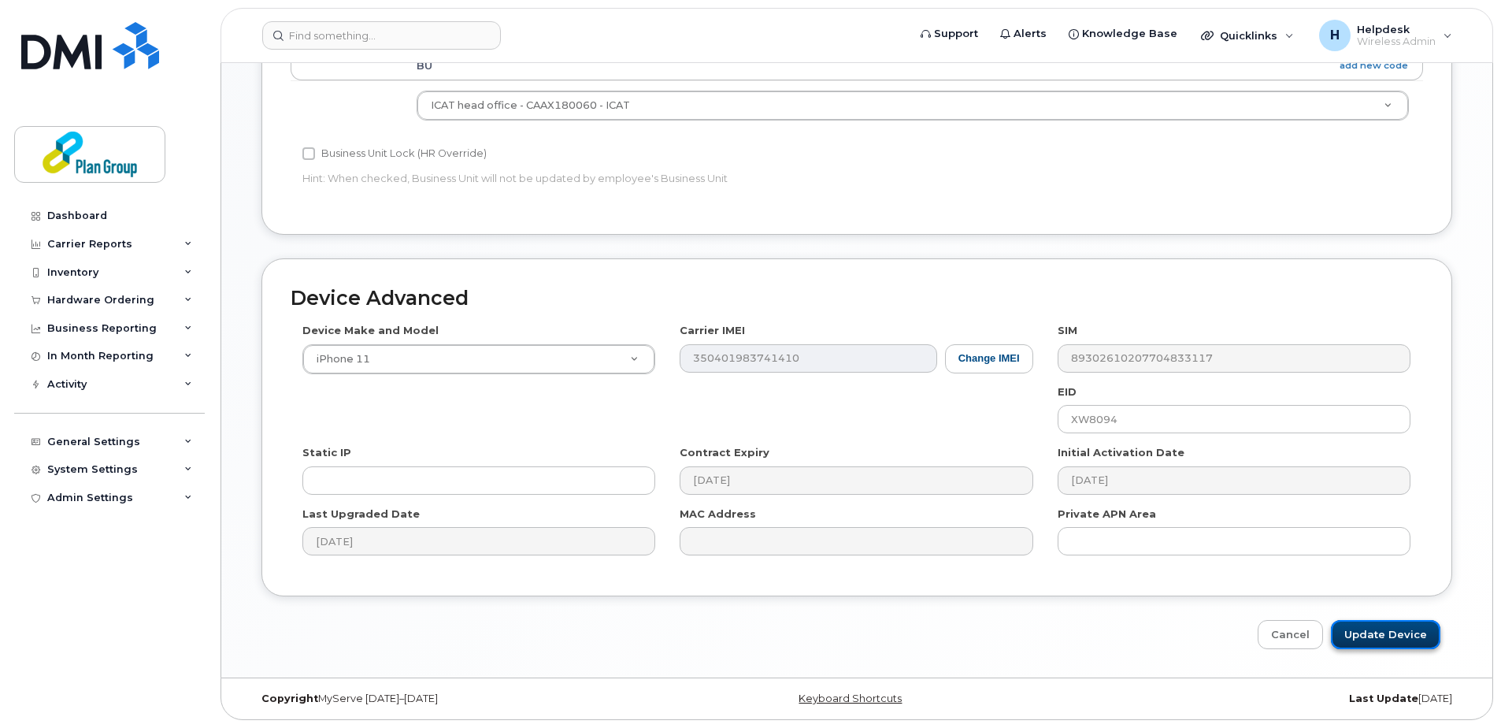
click at [1375, 637] on input "Update Device" at bounding box center [1385, 634] width 109 height 29
type input "Saving..."
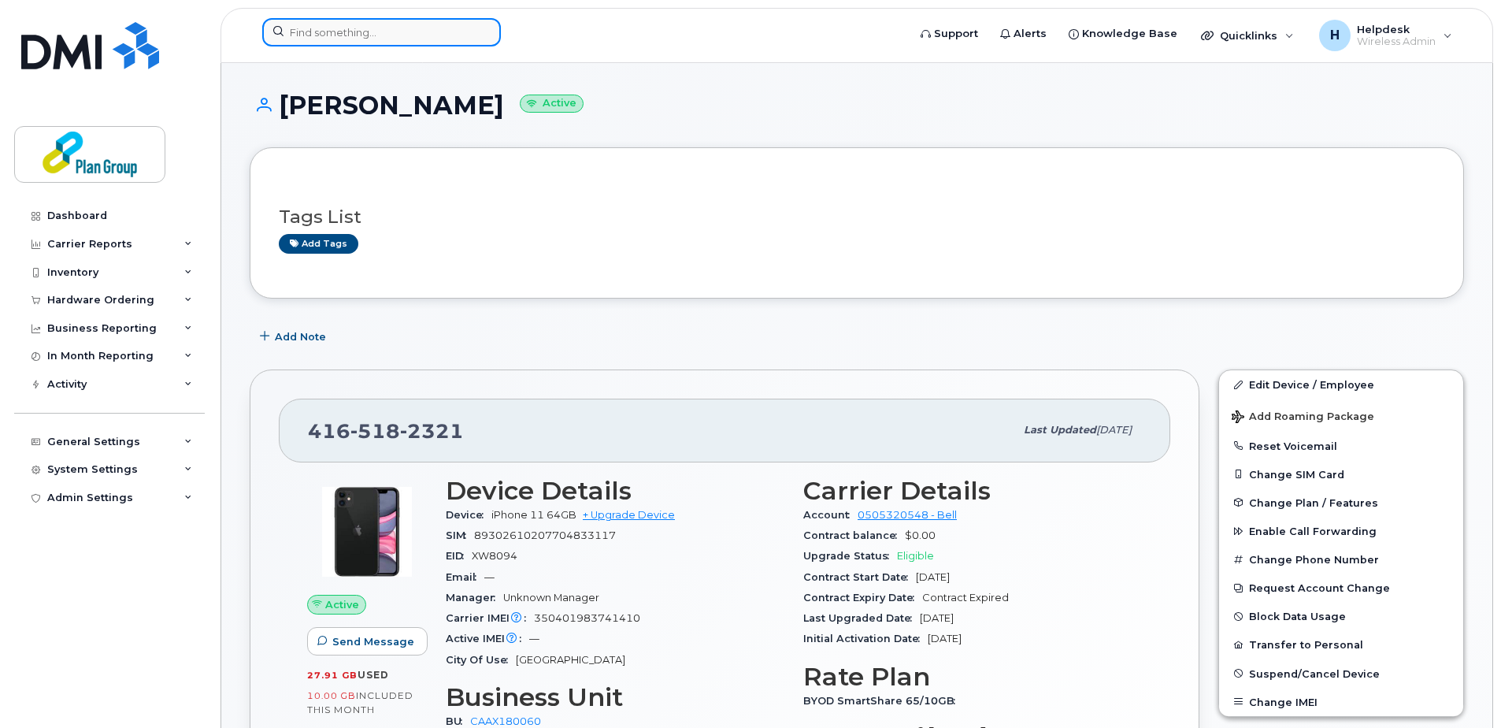
click at [430, 35] on input at bounding box center [381, 32] width 239 height 28
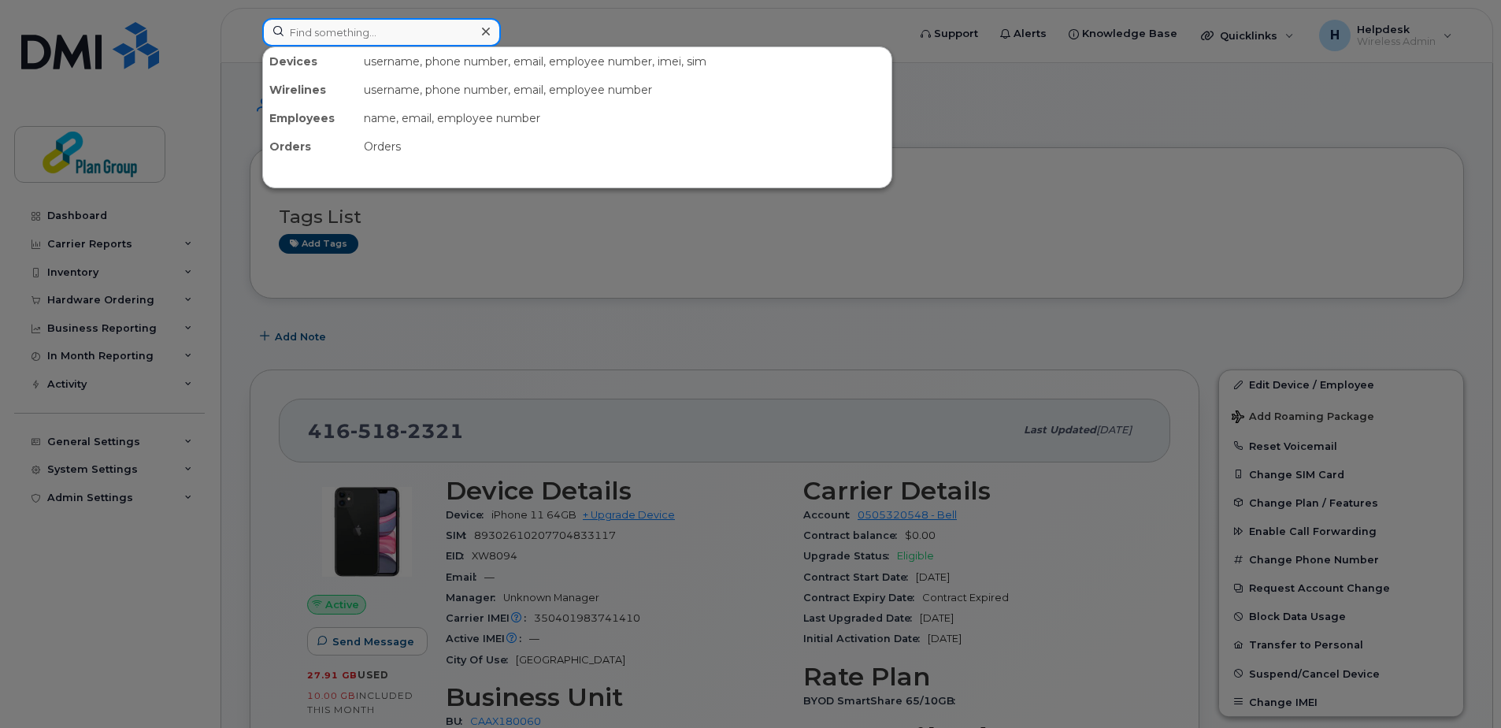
paste input "4373293306"
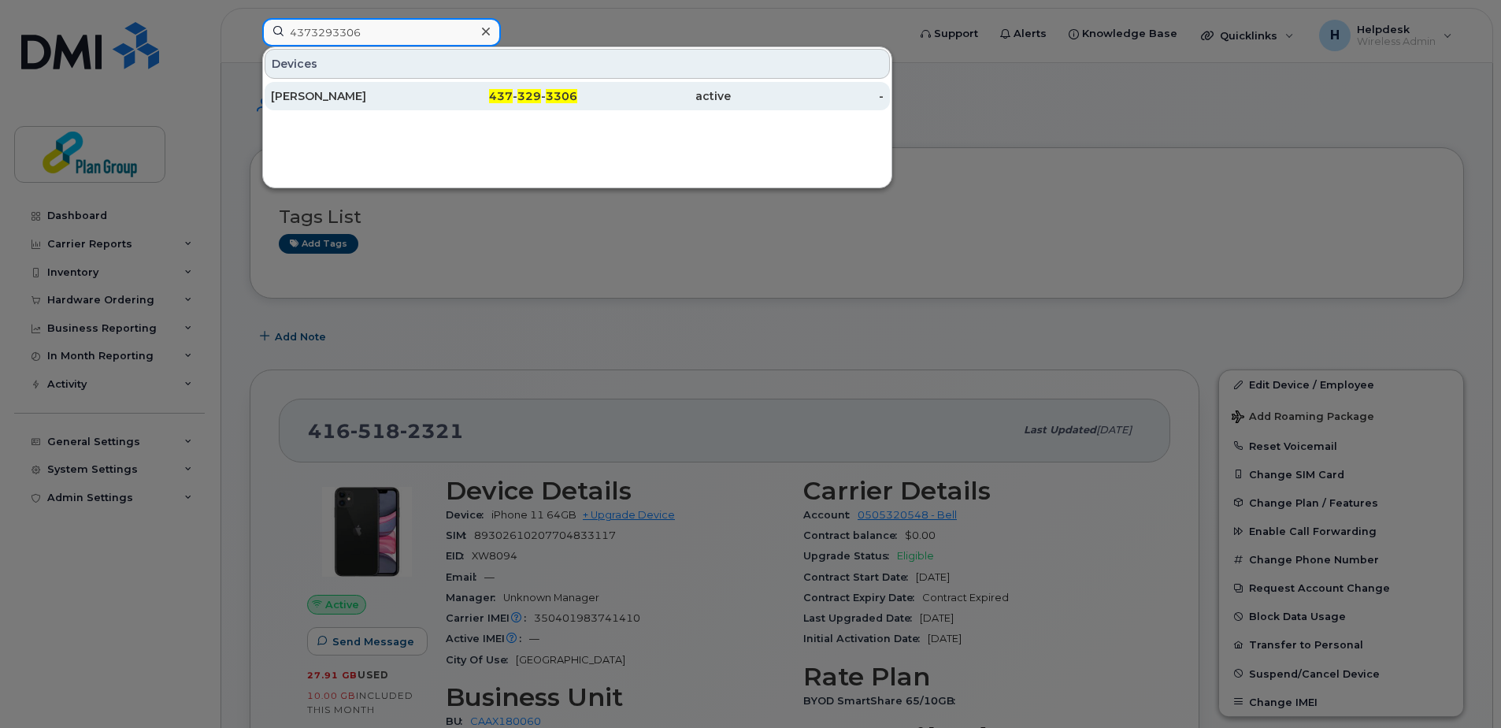
type input "4373293306"
click at [547, 88] on div "437 - 329 - 3306" at bounding box center [502, 96] width 154 height 28
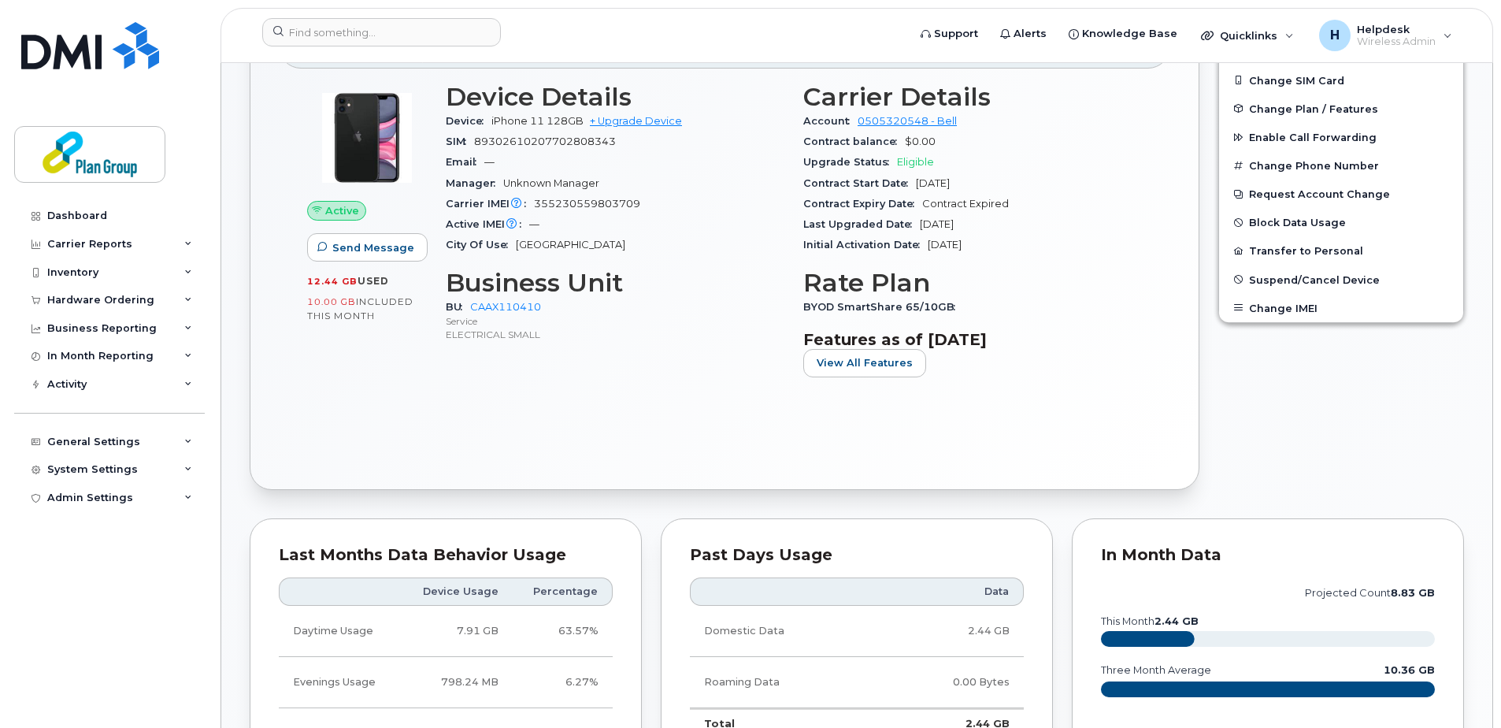
scroll to position [867, 0]
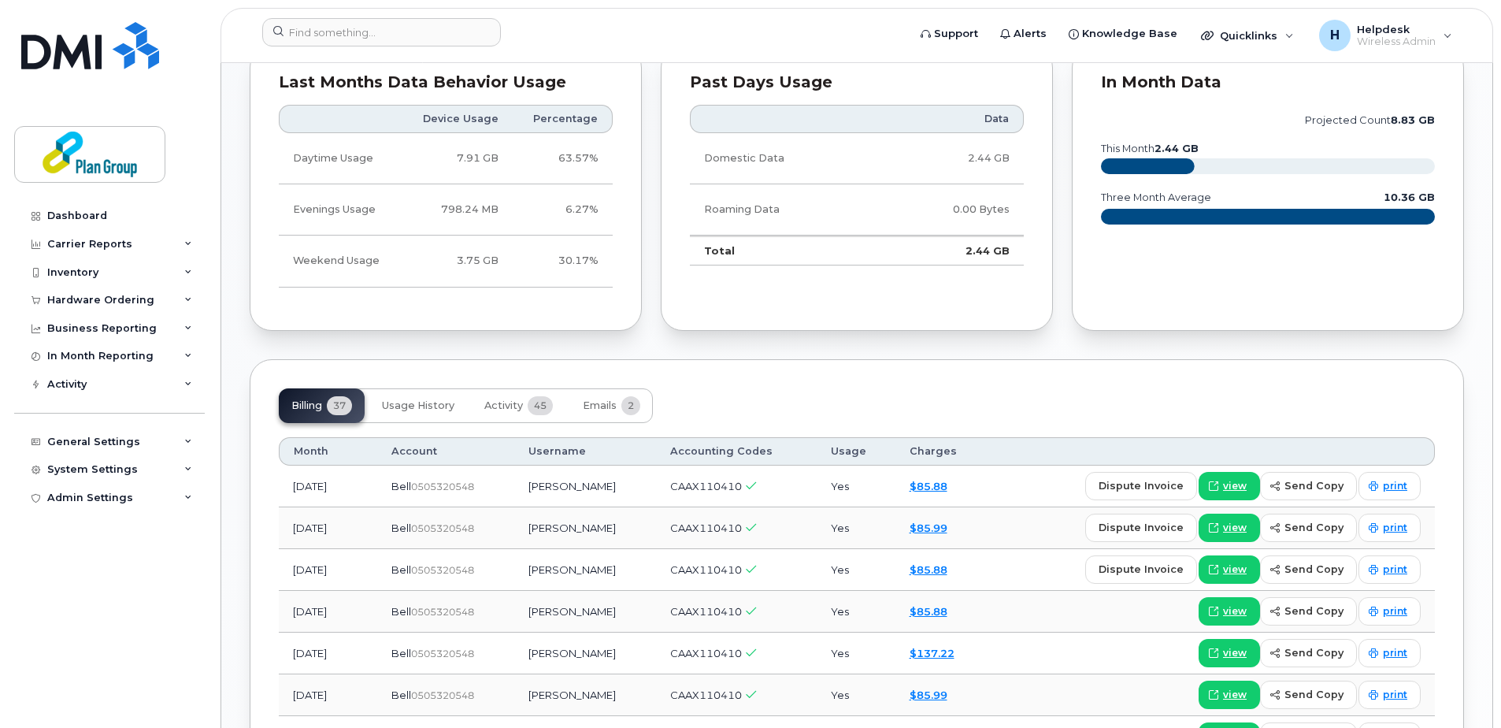
click at [1322, 87] on div "In Month Data" at bounding box center [1268, 83] width 334 height 16
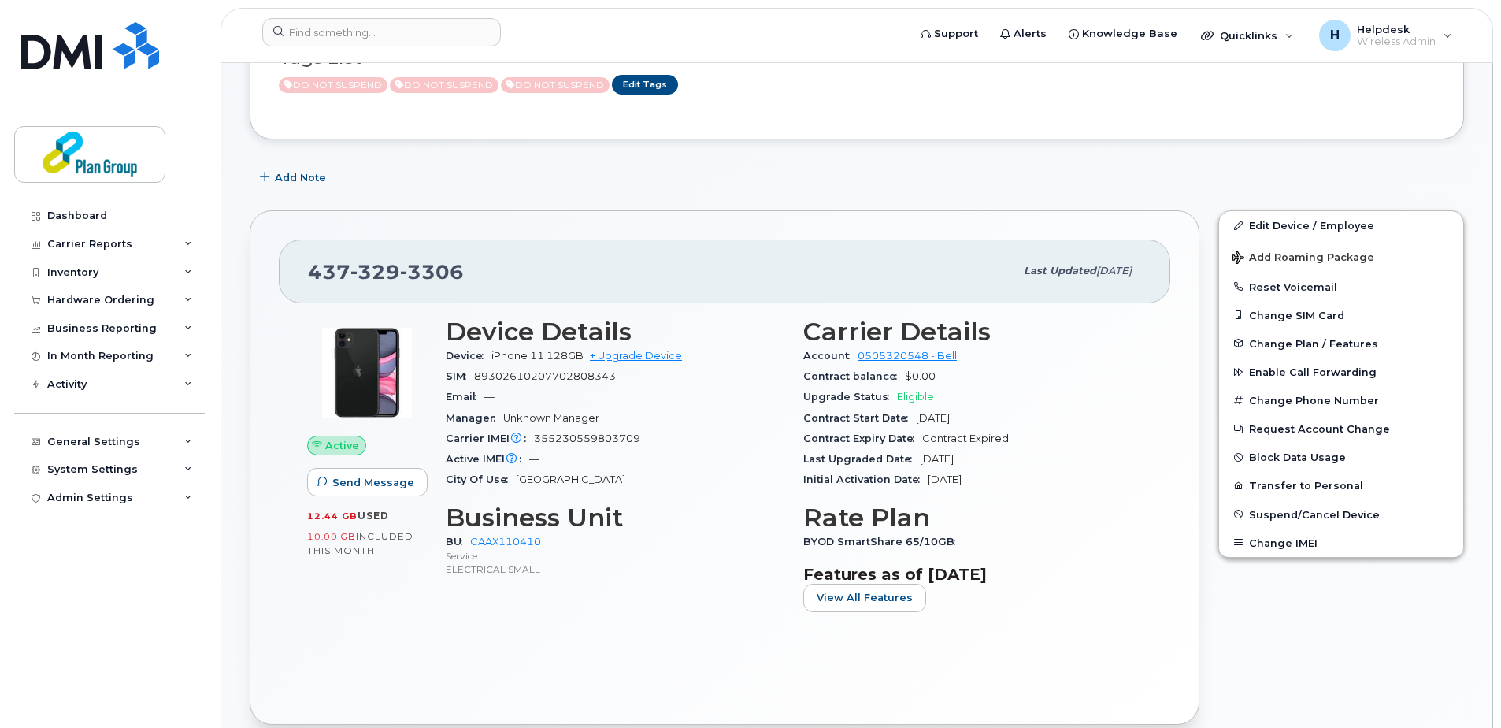
scroll to position [158, 0]
click at [1327, 228] on link "Edit Device / Employee" at bounding box center [1341, 227] width 244 height 28
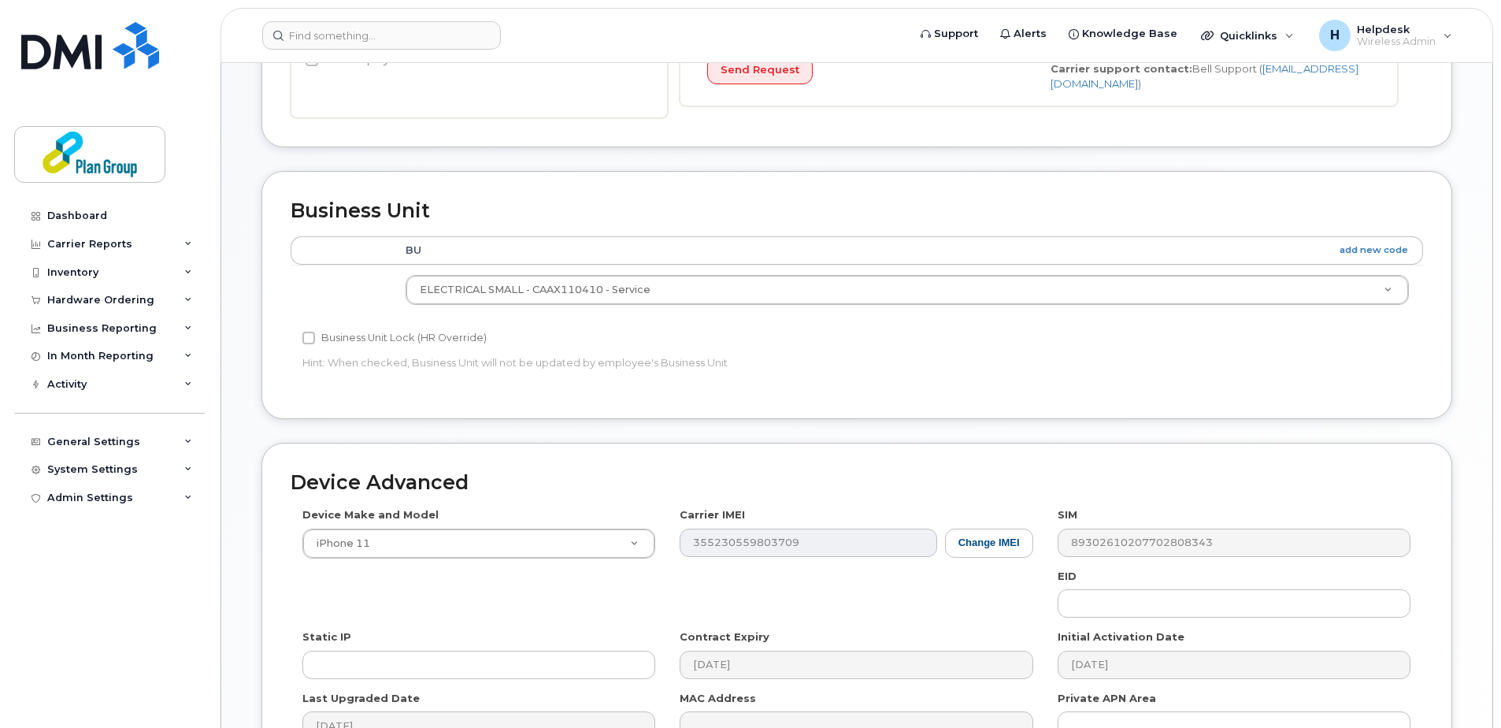
scroll to position [657, 0]
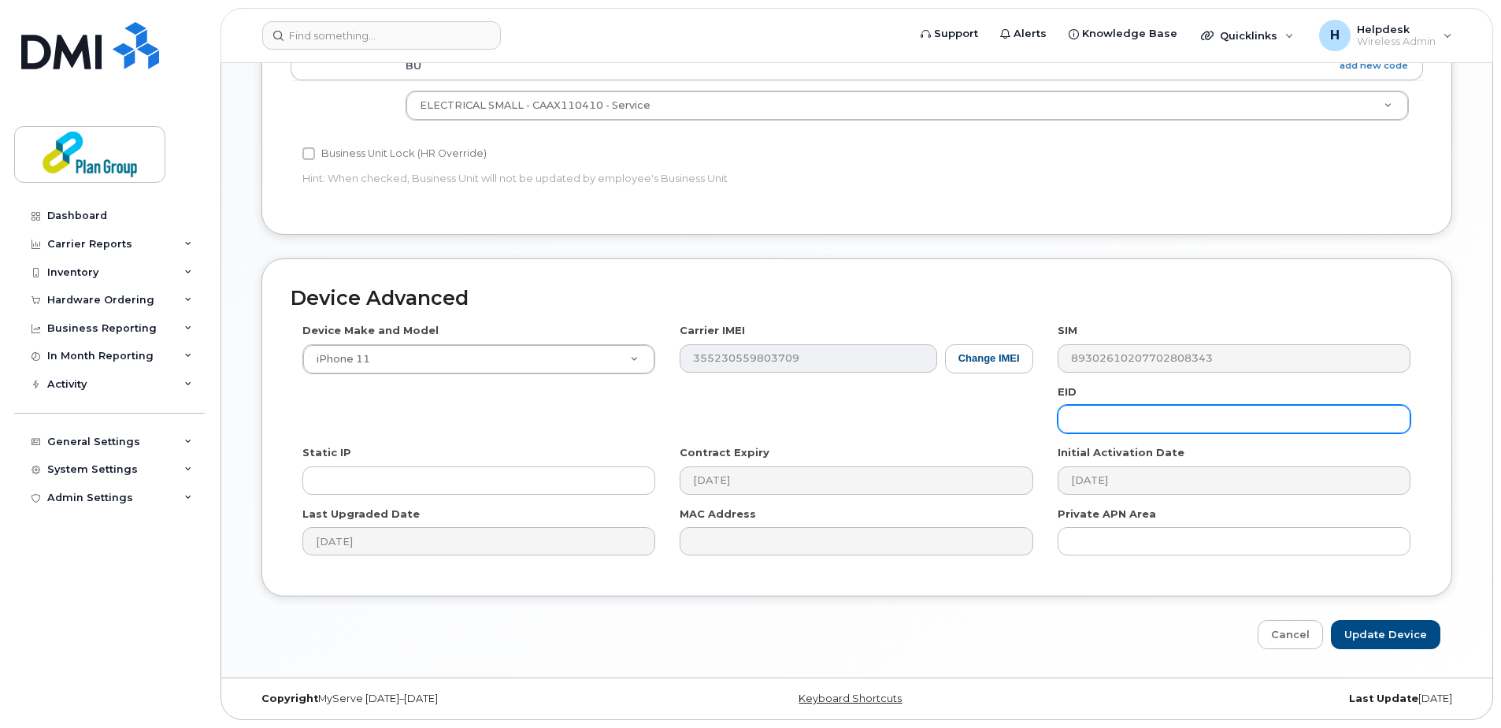
click at [1209, 422] on input "text" at bounding box center [1234, 419] width 353 height 28
paste input "[EMAIL_ADDRESS][DOMAIN_NAME]"
drag, startPoint x: 1234, startPoint y: 416, endPoint x: 1110, endPoint y: 416, distance: 124.5
click at [1110, 416] on input "[EMAIL_ADDRESS][DOMAIN_NAME]" at bounding box center [1234, 419] width 353 height 28
type input "xb8092"
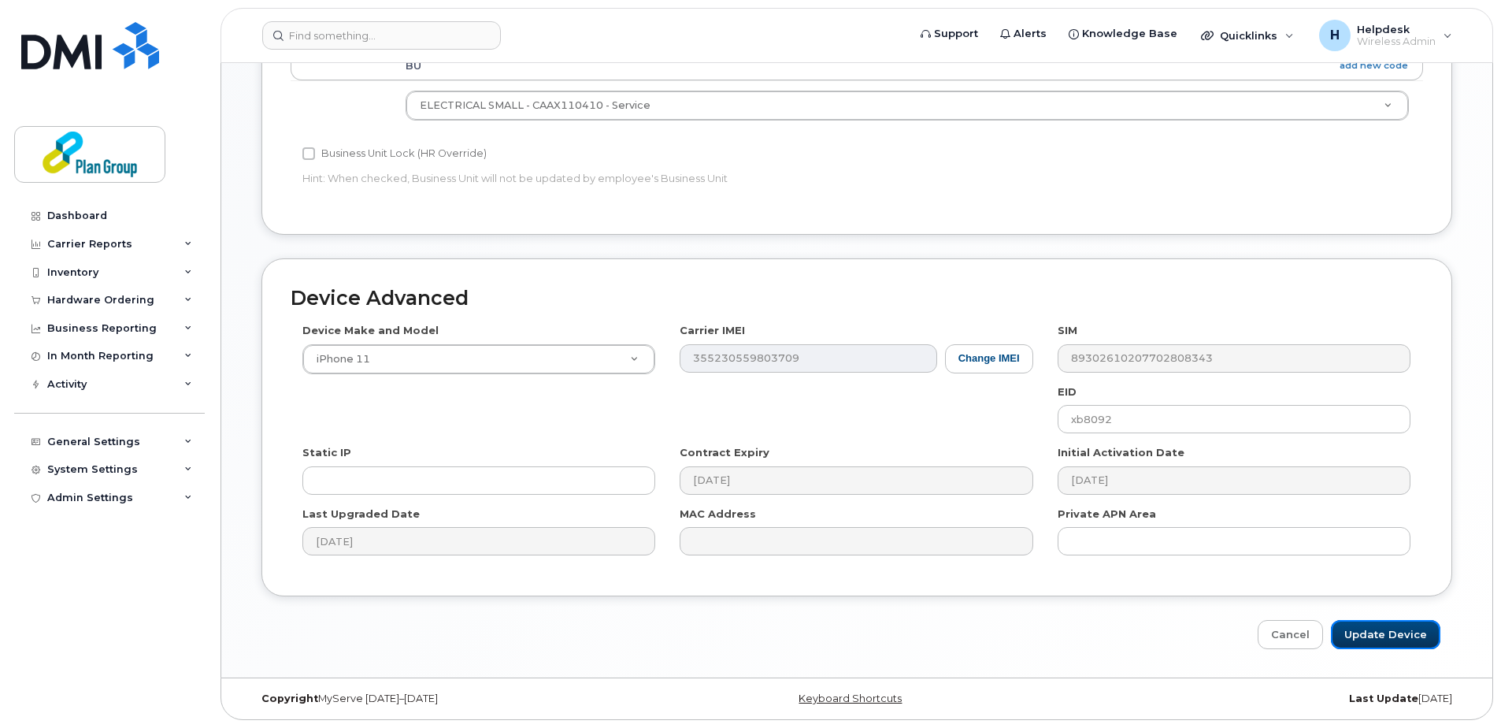
drag, startPoint x: 1395, startPoint y: 637, endPoint x: 1404, endPoint y: 611, distance: 26.7
click at [1395, 637] on input "Update Device" at bounding box center [1385, 634] width 109 height 29
type input "Saving..."
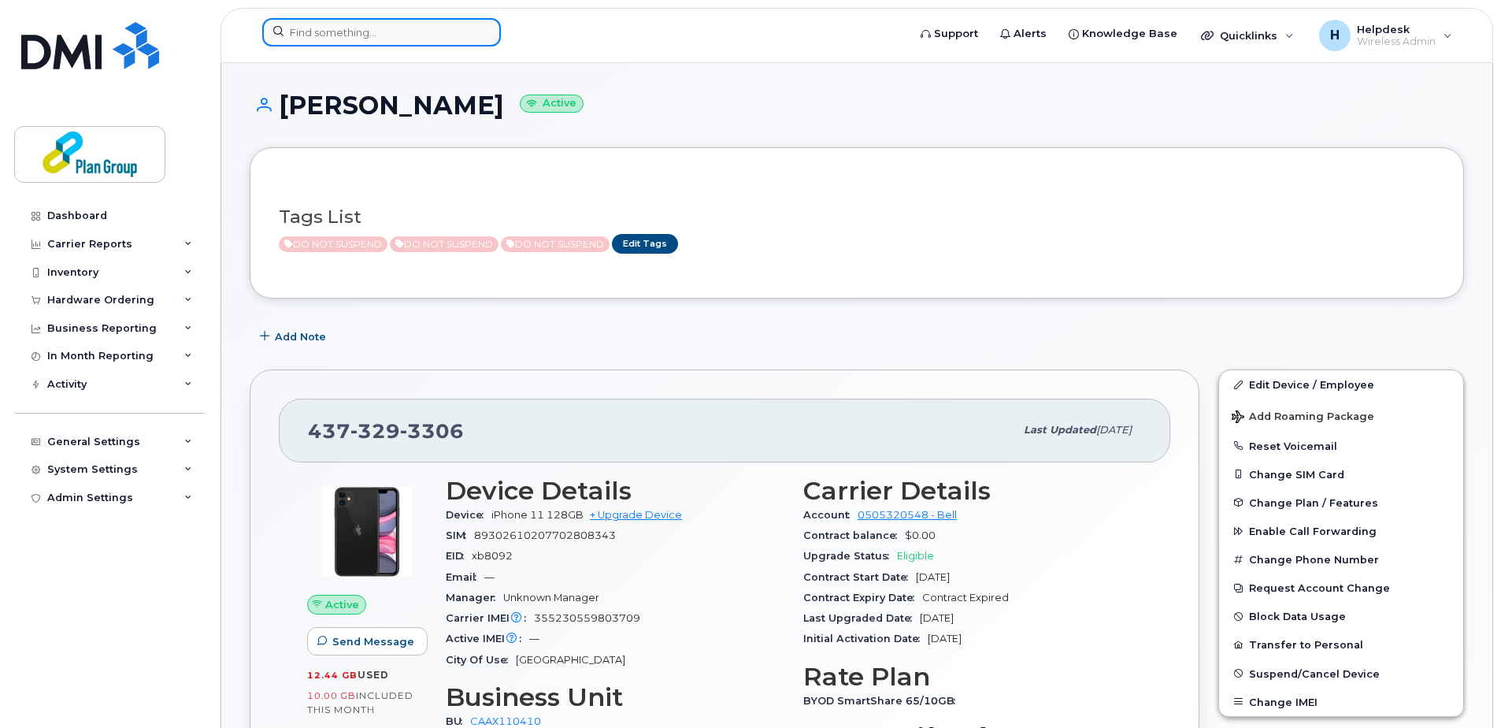
click at [487, 32] on div at bounding box center [381, 32] width 239 height 28
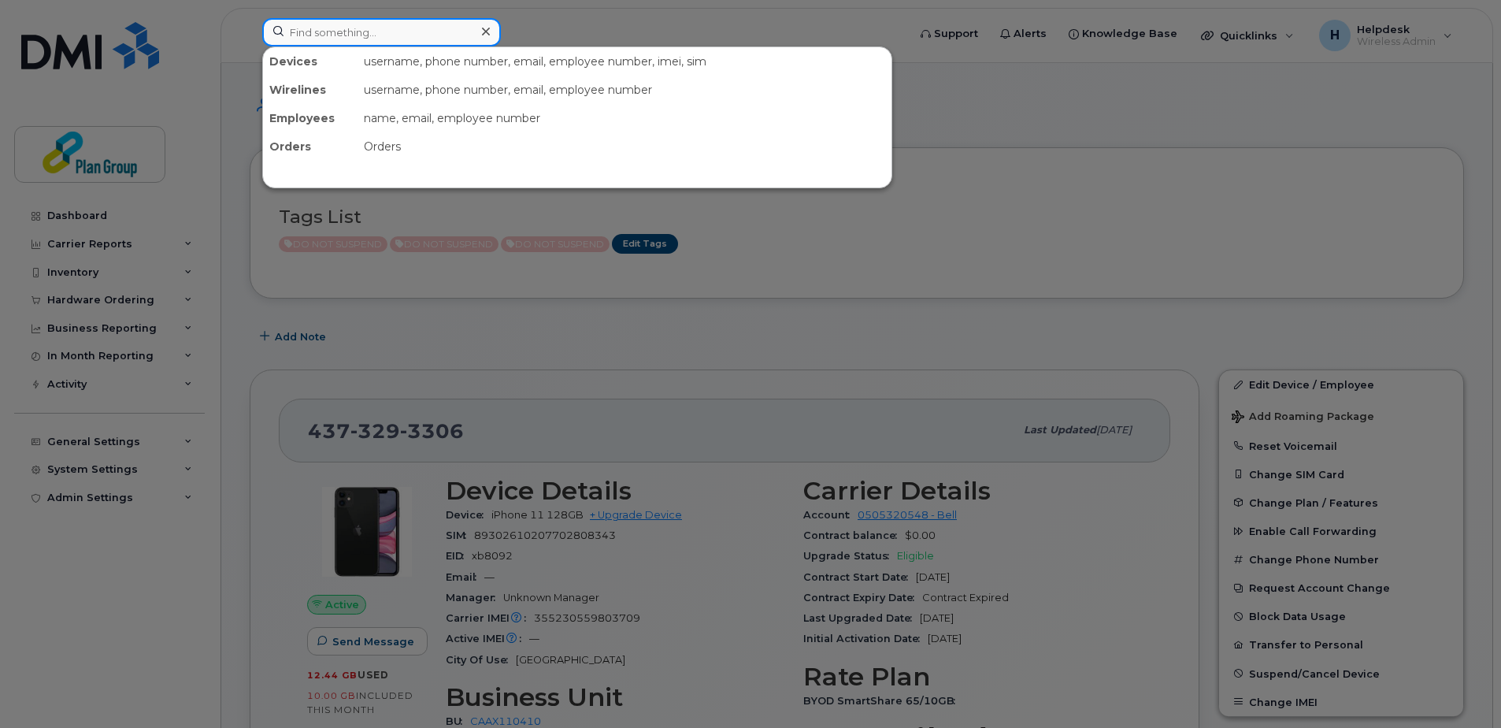
paste input "4167958684"
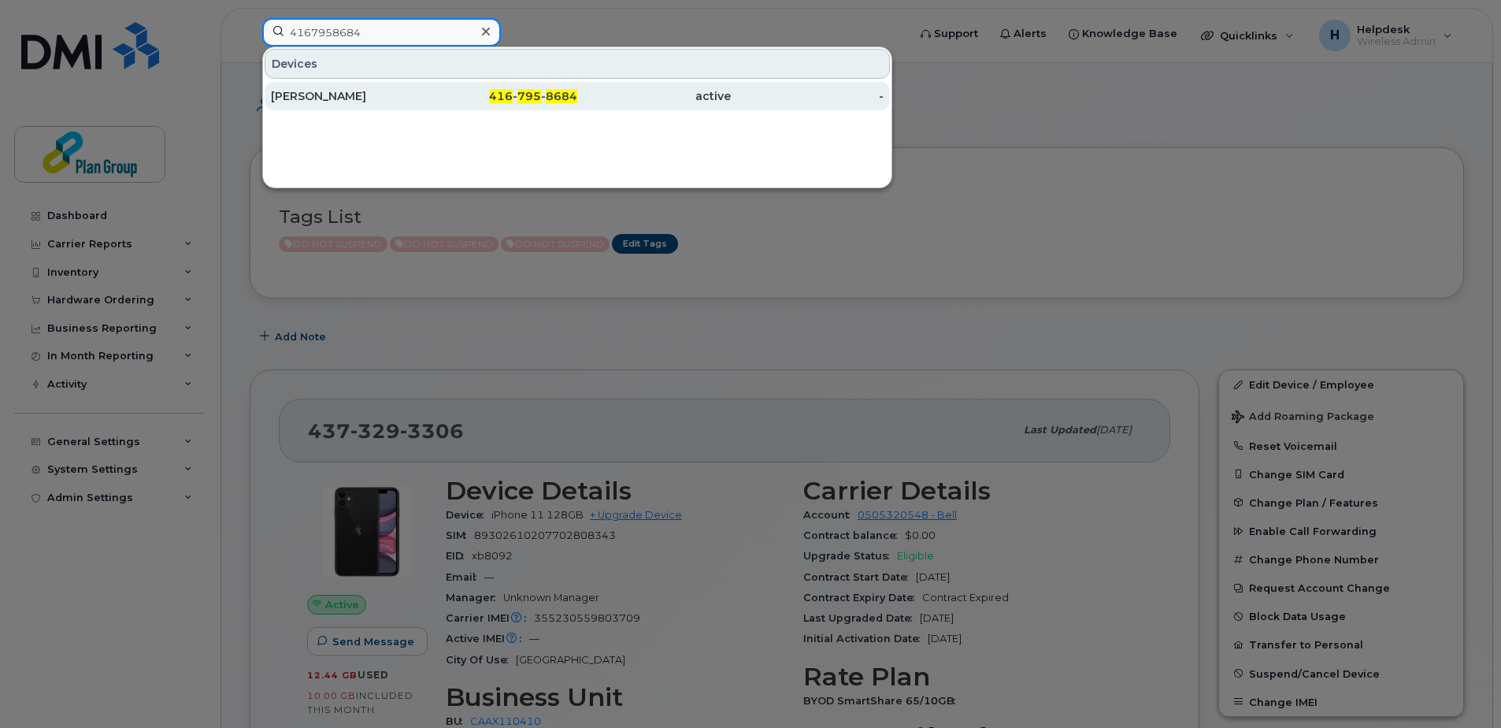
type input "4167958684"
click at [522, 107] on div "416 - 795 - 8684" at bounding box center [502, 96] width 154 height 28
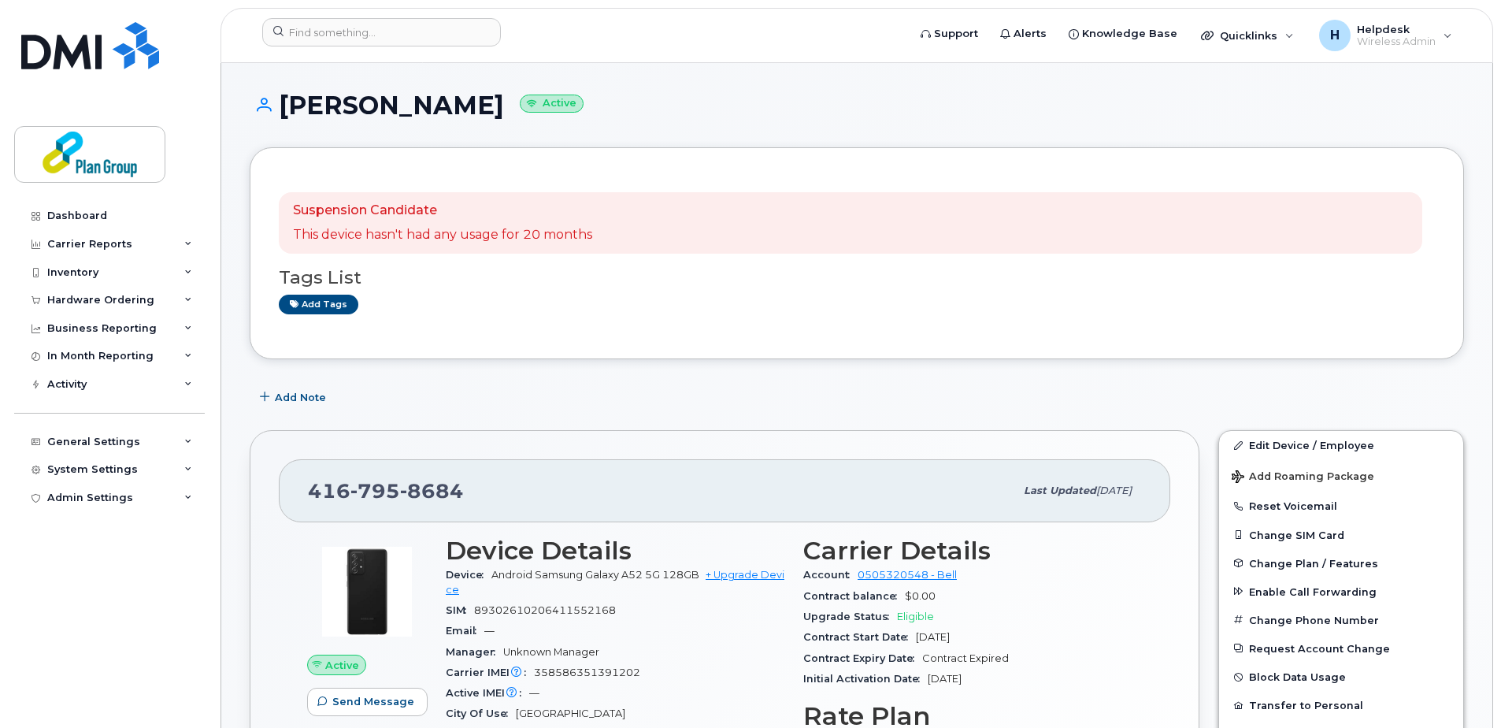
click at [1392, 306] on div "Add tags" at bounding box center [851, 305] width 1144 height 20
click at [451, 28] on input at bounding box center [381, 32] width 239 height 28
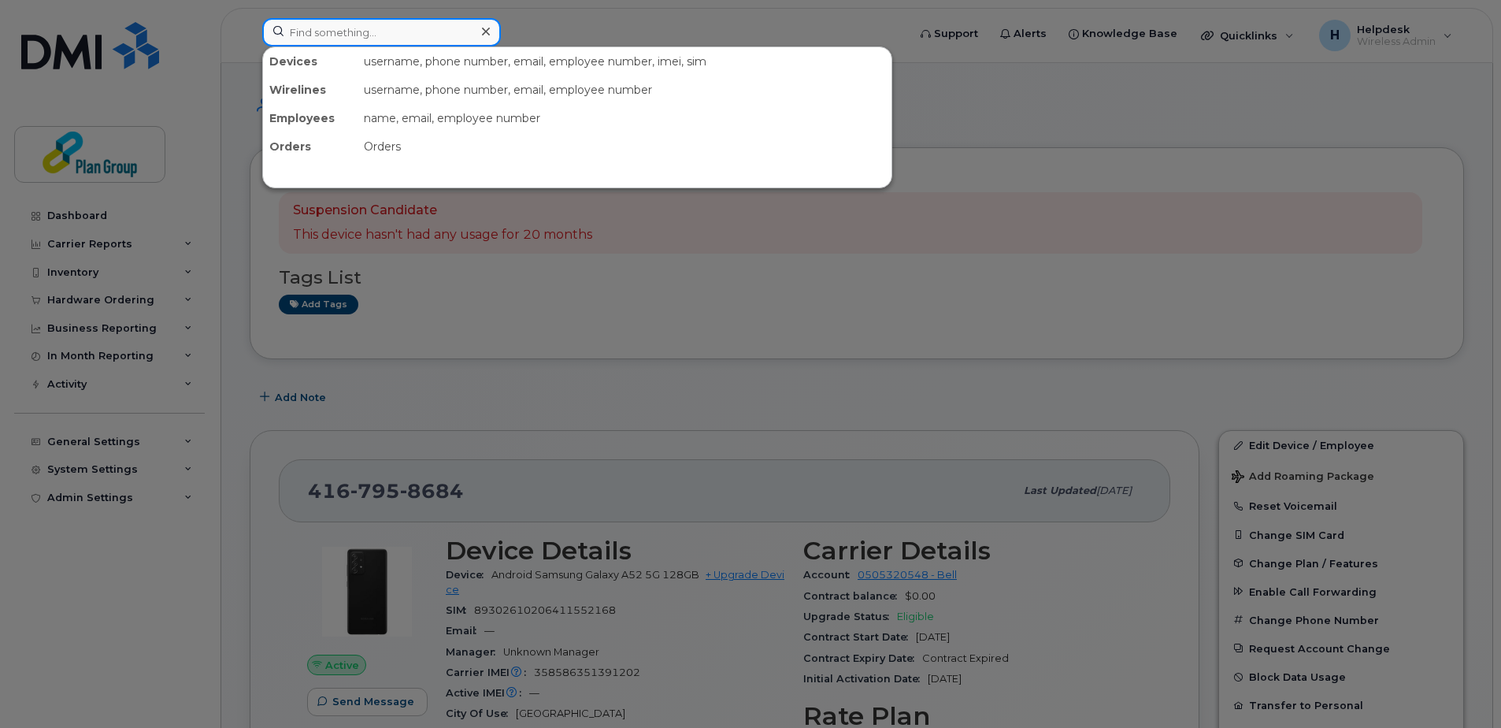
paste input "3435740913"
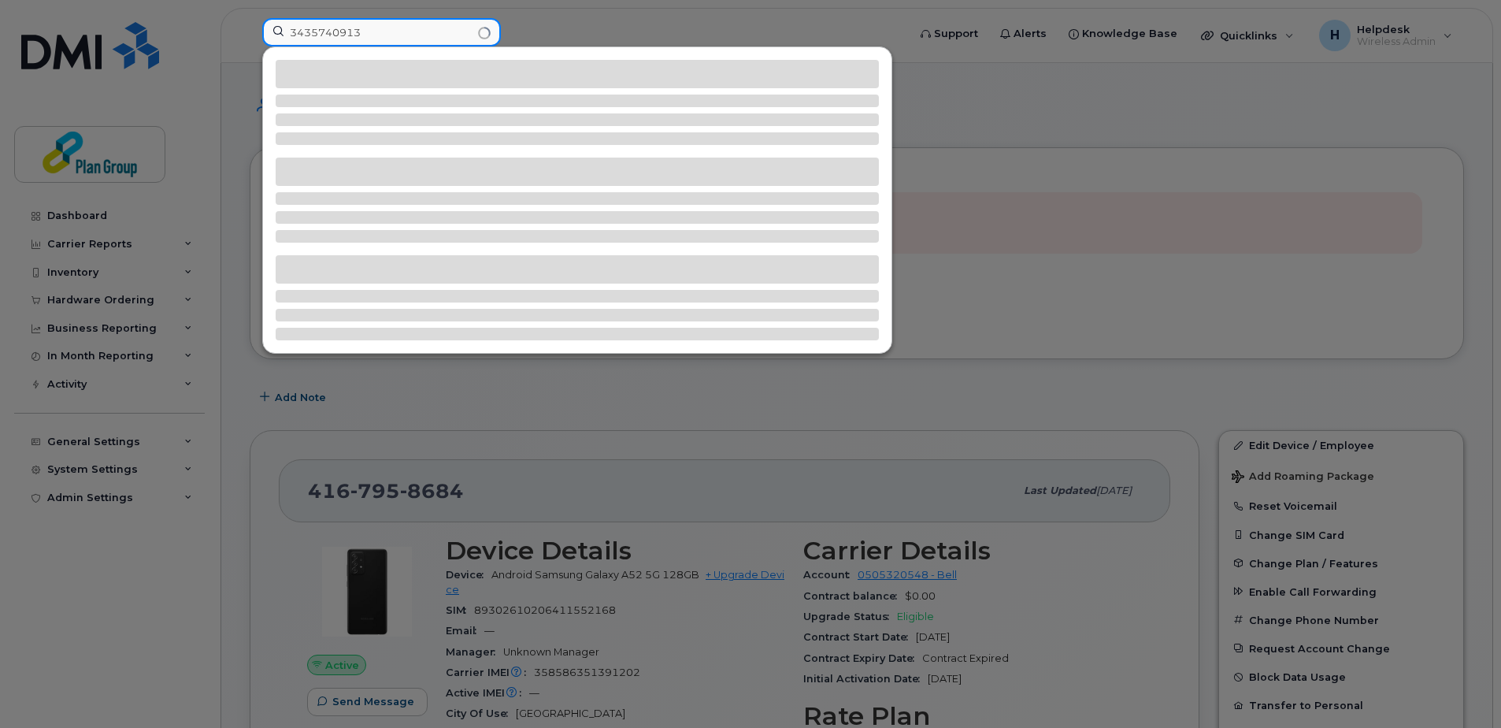
type input "3435740913"
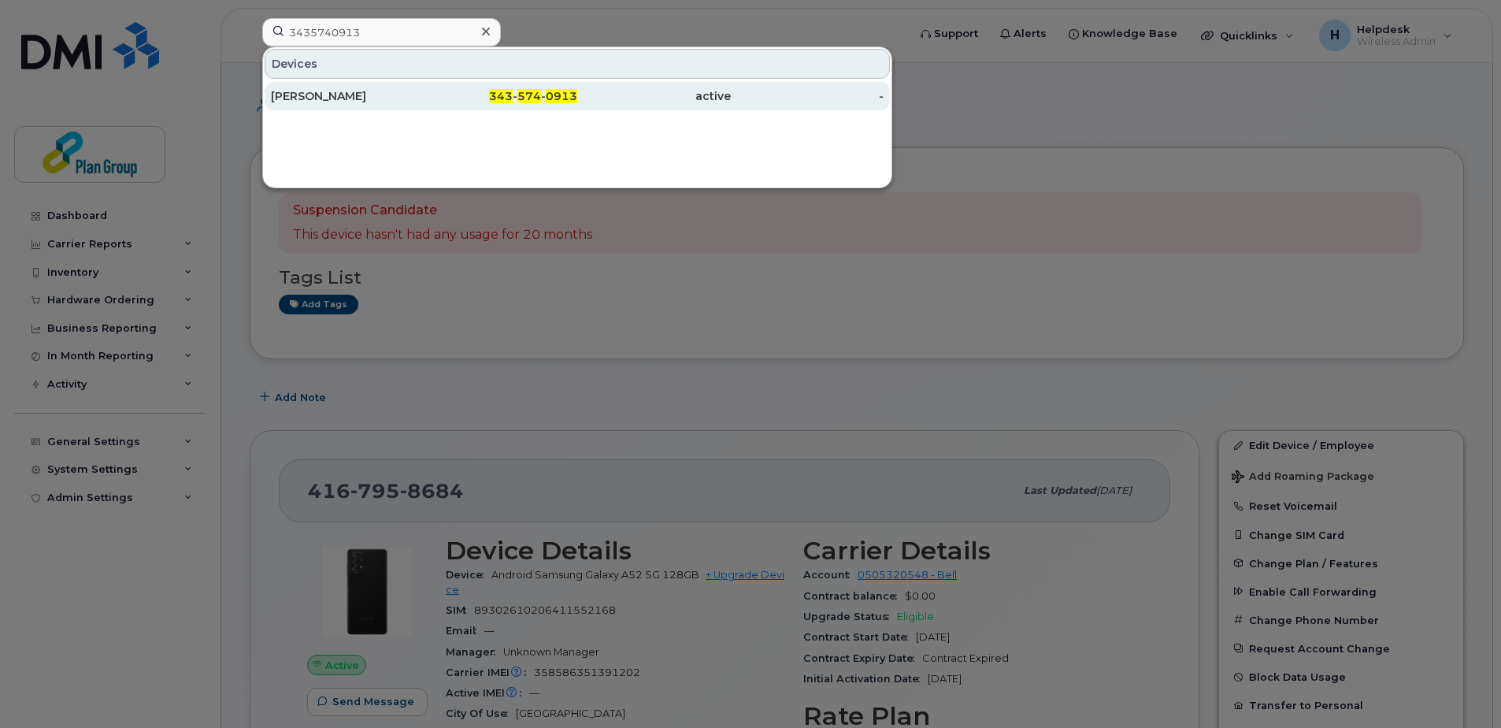
click at [710, 107] on div "active" at bounding box center [654, 96] width 154 height 28
